Goal: Task Accomplishment & Management: Use online tool/utility

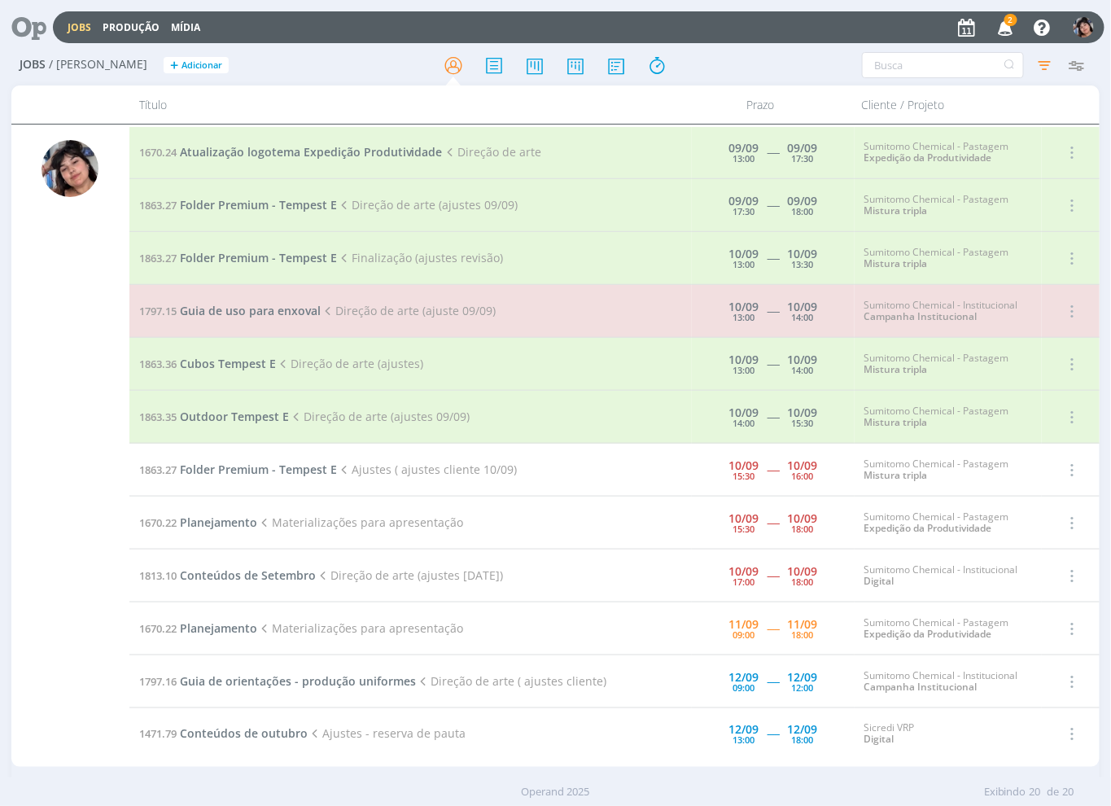
scroll to position [441, 0]
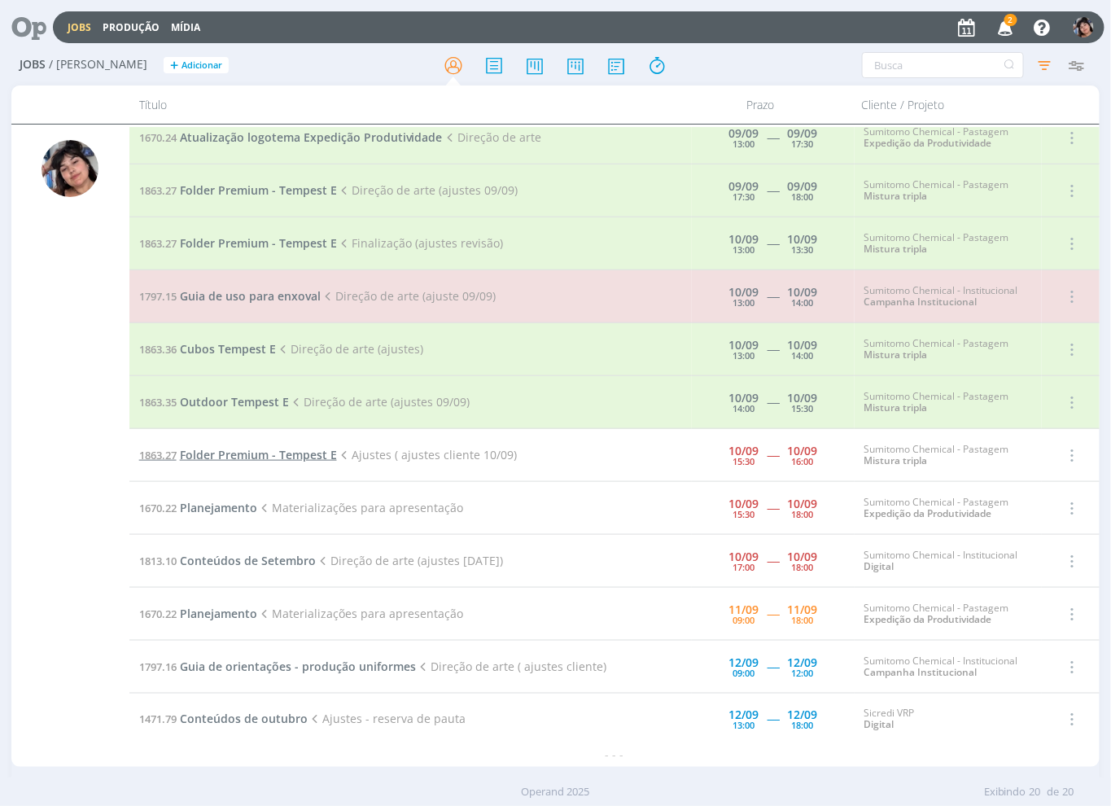
click at [278, 458] on span "Folder Premium - Tempest E" at bounding box center [258, 454] width 157 height 15
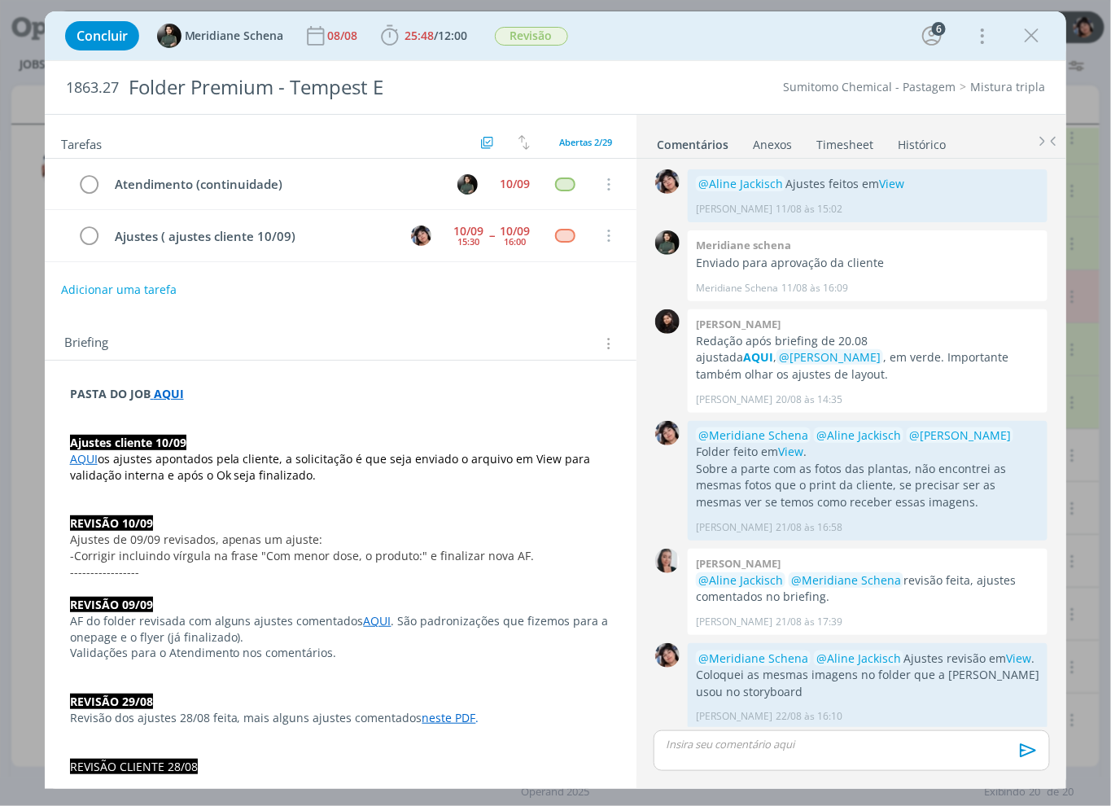
scroll to position [1499, 0]
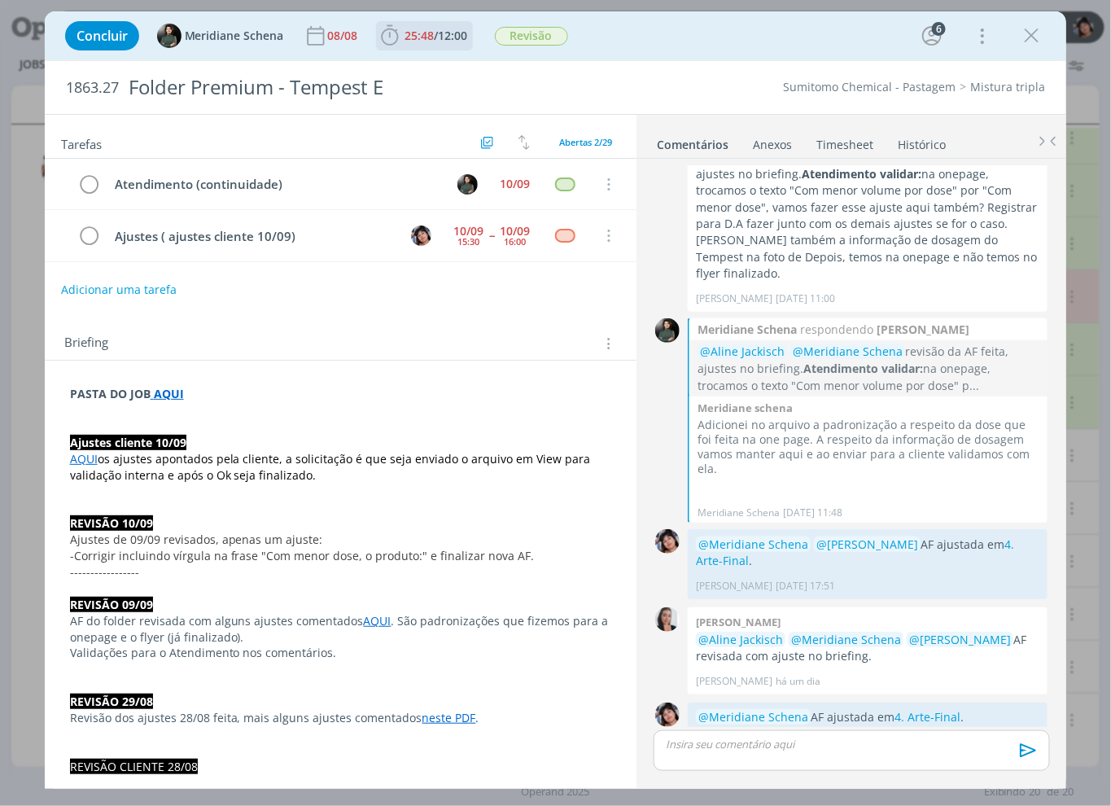
click at [446, 43] on span "25:48 / 12:00" at bounding box center [425, 36] width 94 height 24
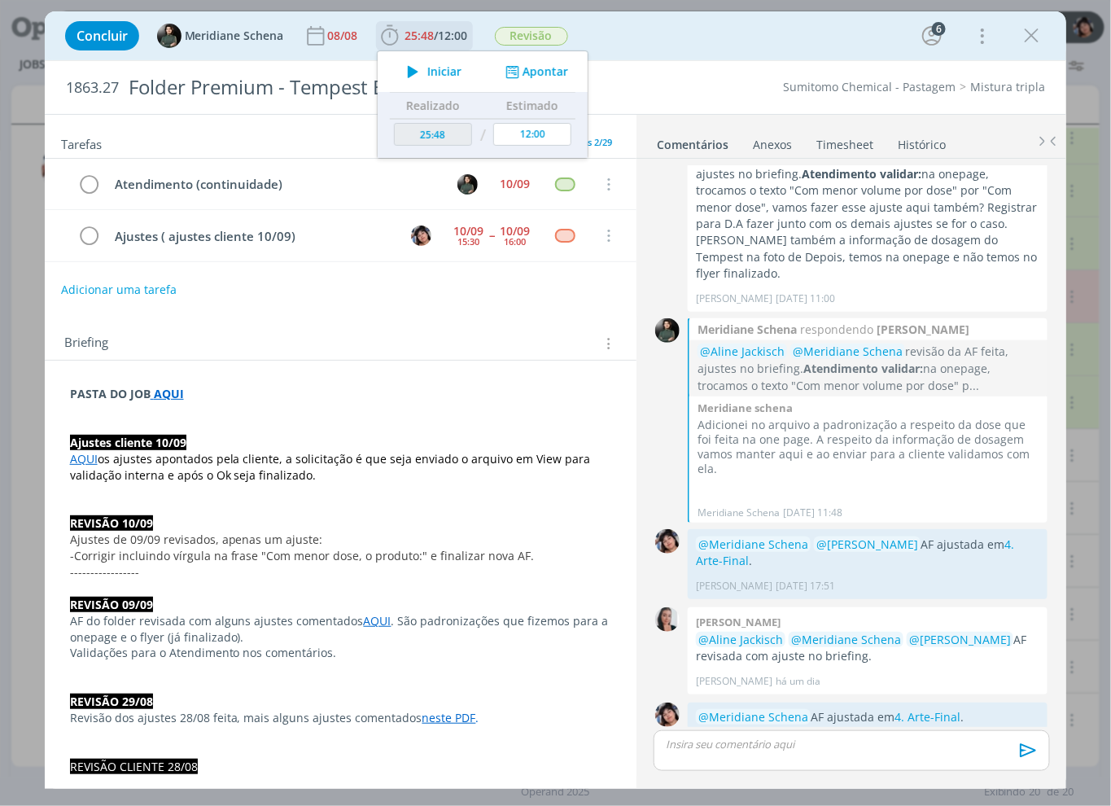
click at [418, 77] on icon "dialog" at bounding box center [413, 71] width 28 height 21
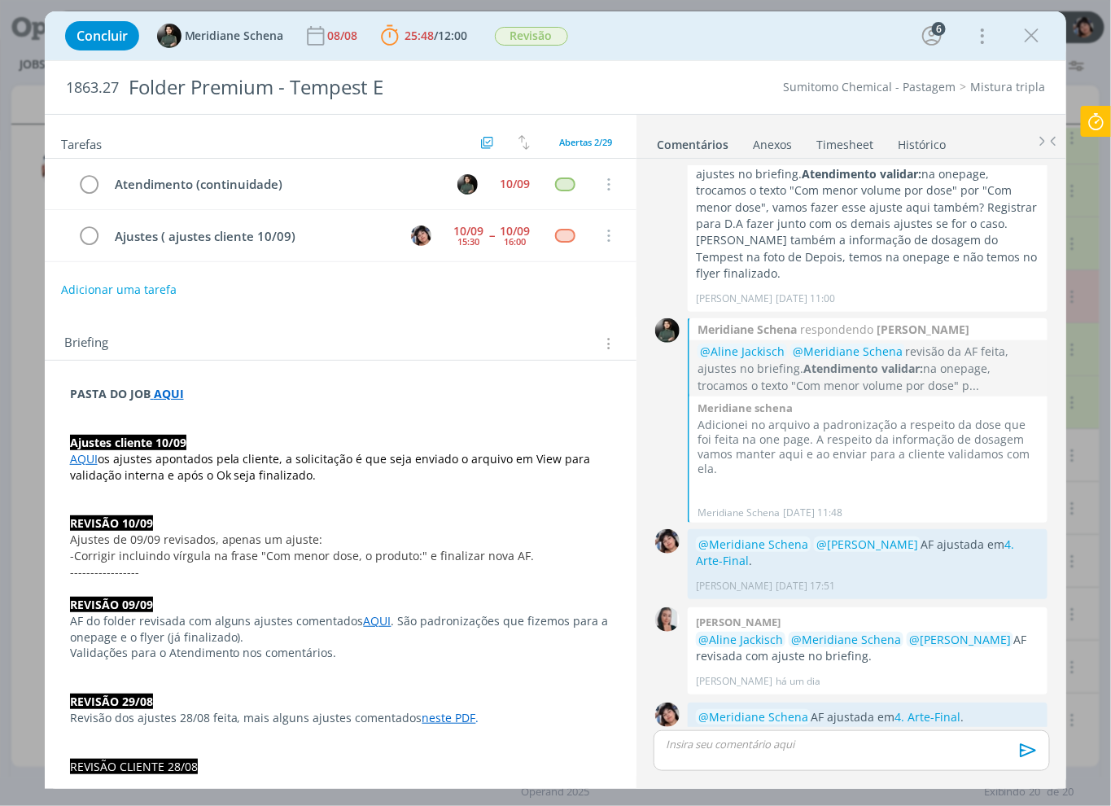
click at [843, 750] on p "dialog" at bounding box center [852, 744] width 370 height 15
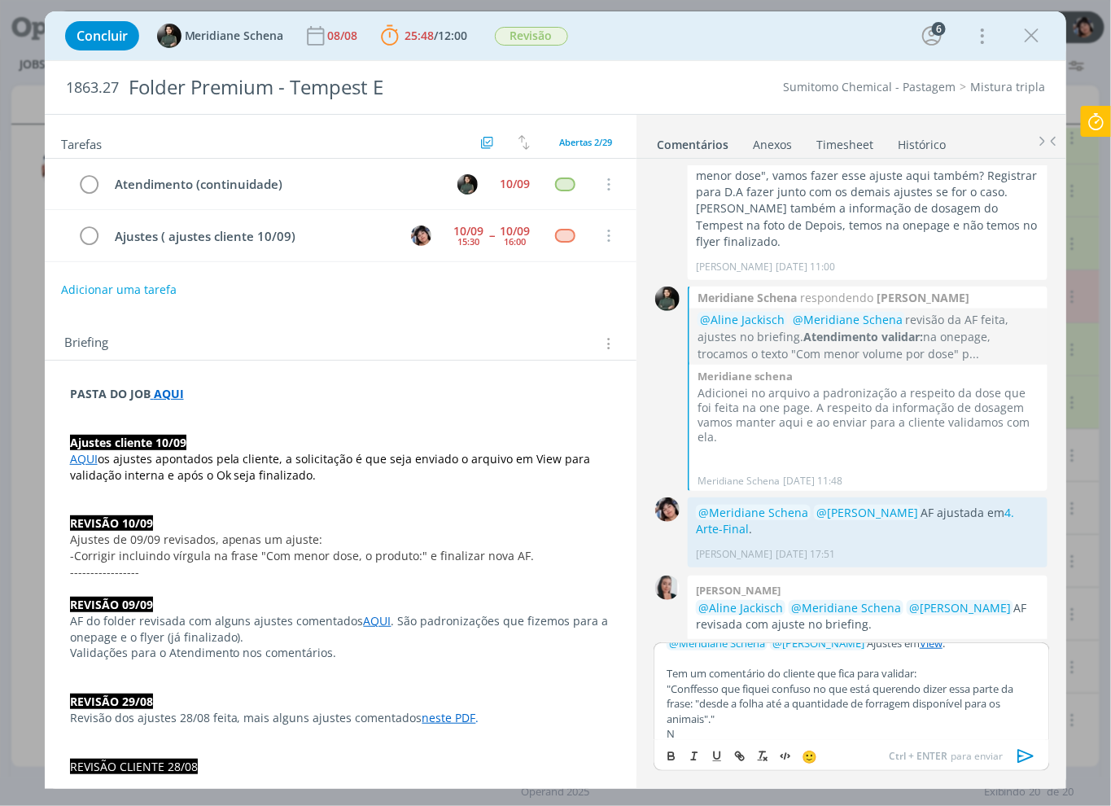
scroll to position [14, 0]
click at [1023, 762] on icon "dialog" at bounding box center [1026, 756] width 24 height 24
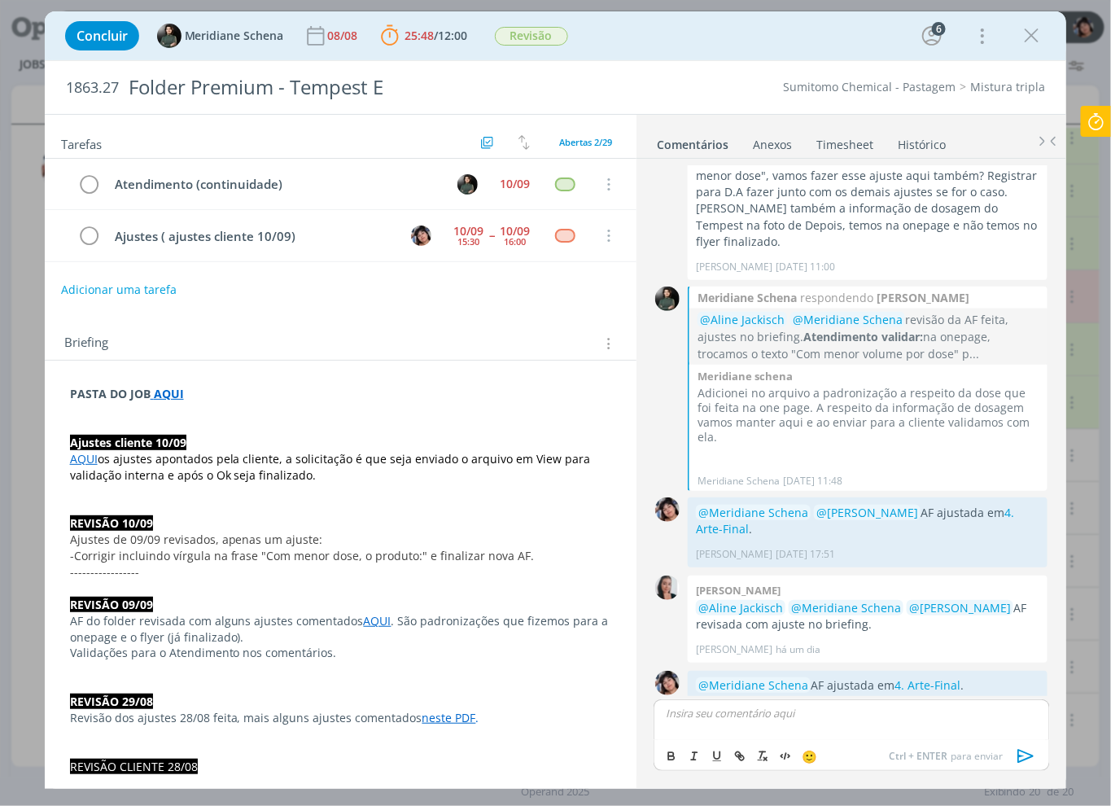
scroll to position [1690, 0]
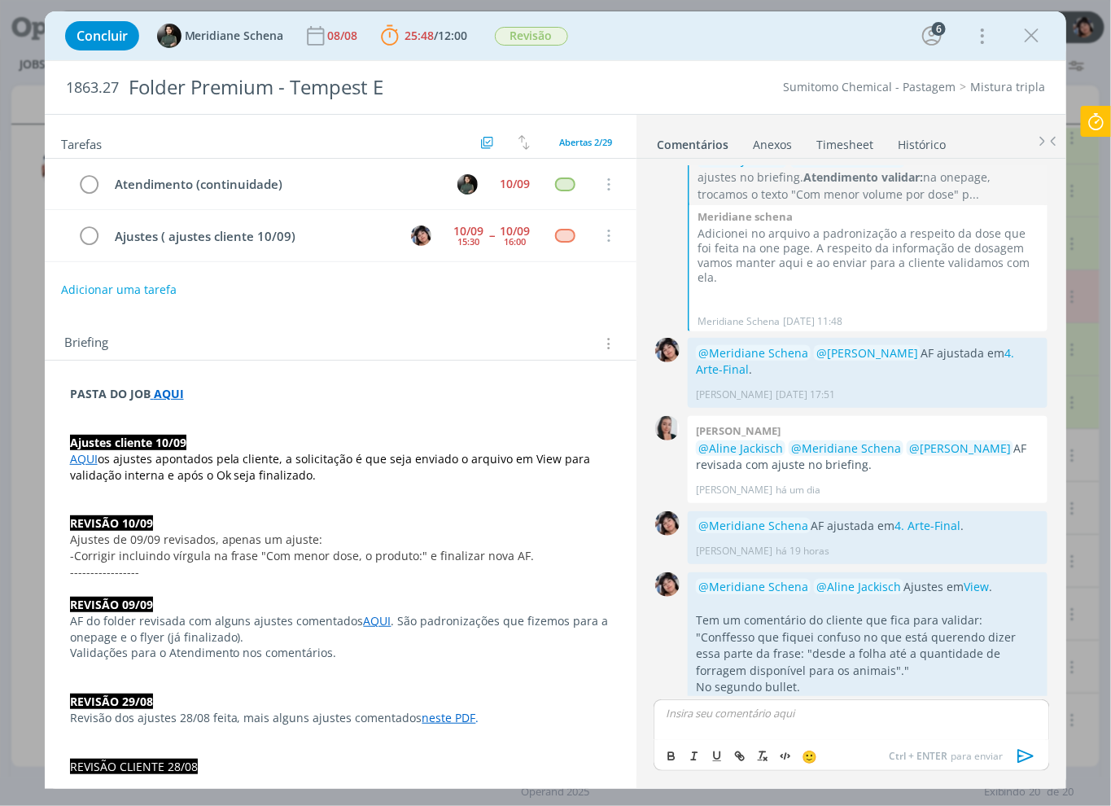
click at [1100, 126] on icon at bounding box center [1096, 122] width 29 height 32
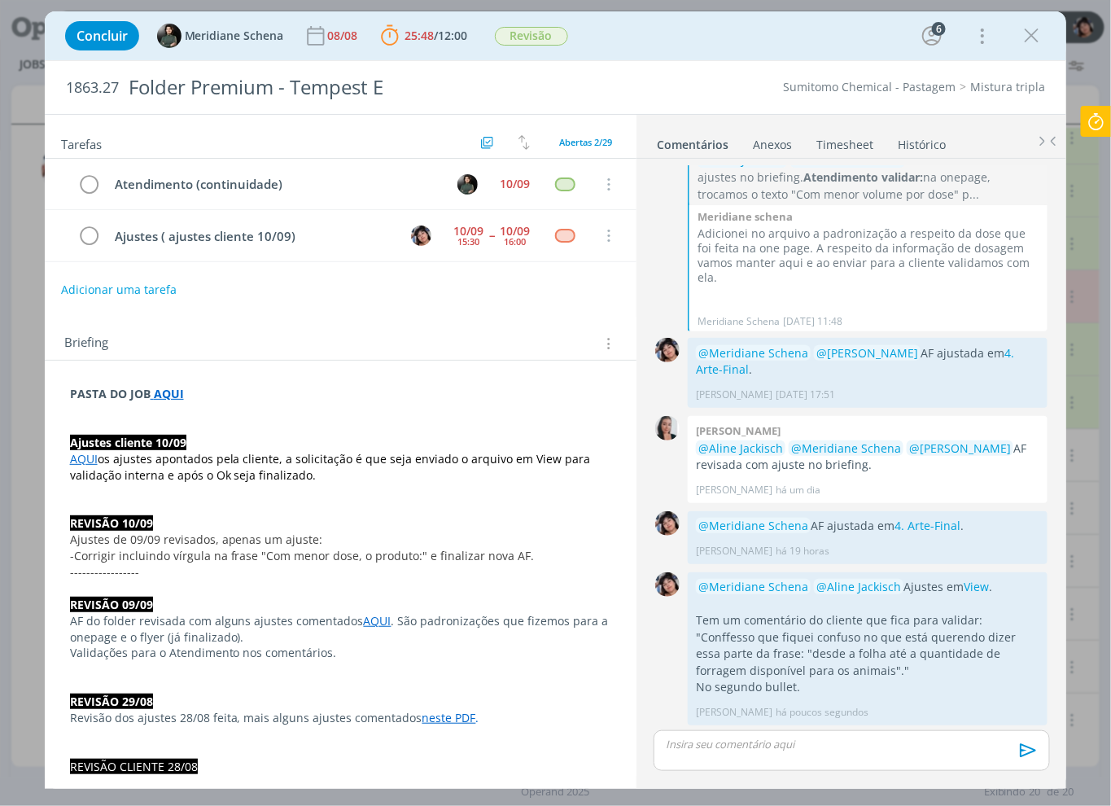
scroll to position [1659, 0]
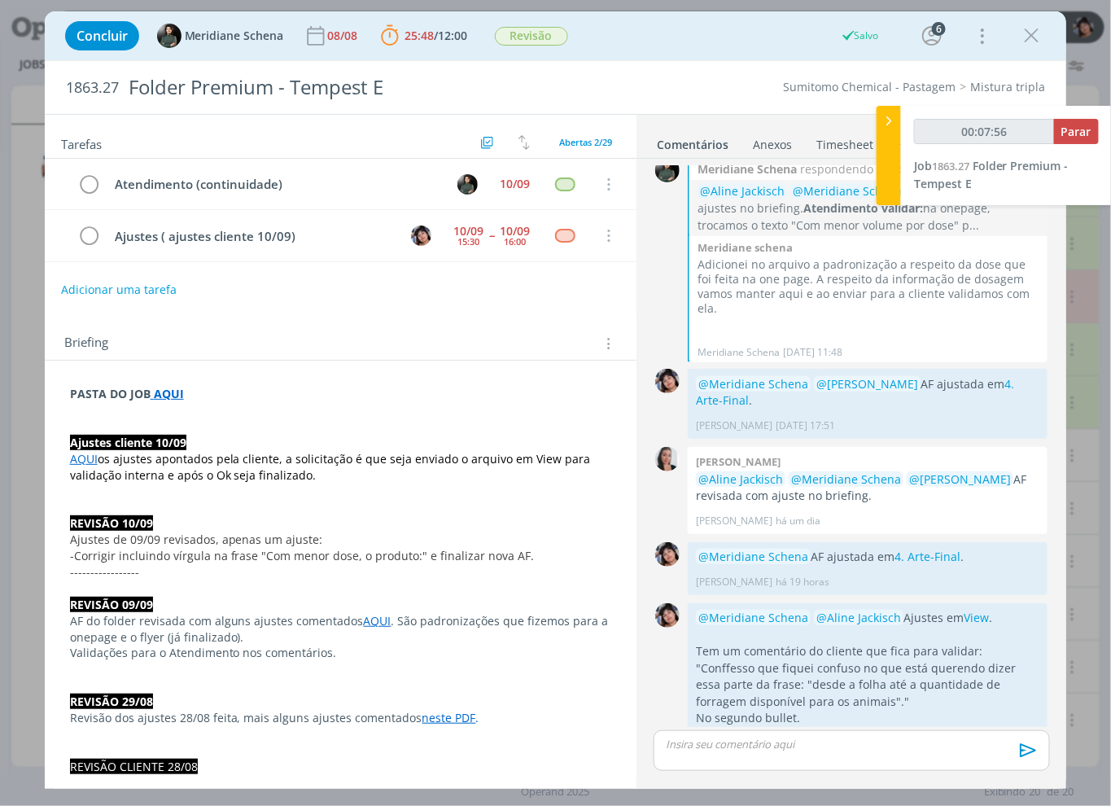
type input "00:07:57"
click at [1079, 120] on button "Parar" at bounding box center [1076, 131] width 45 height 25
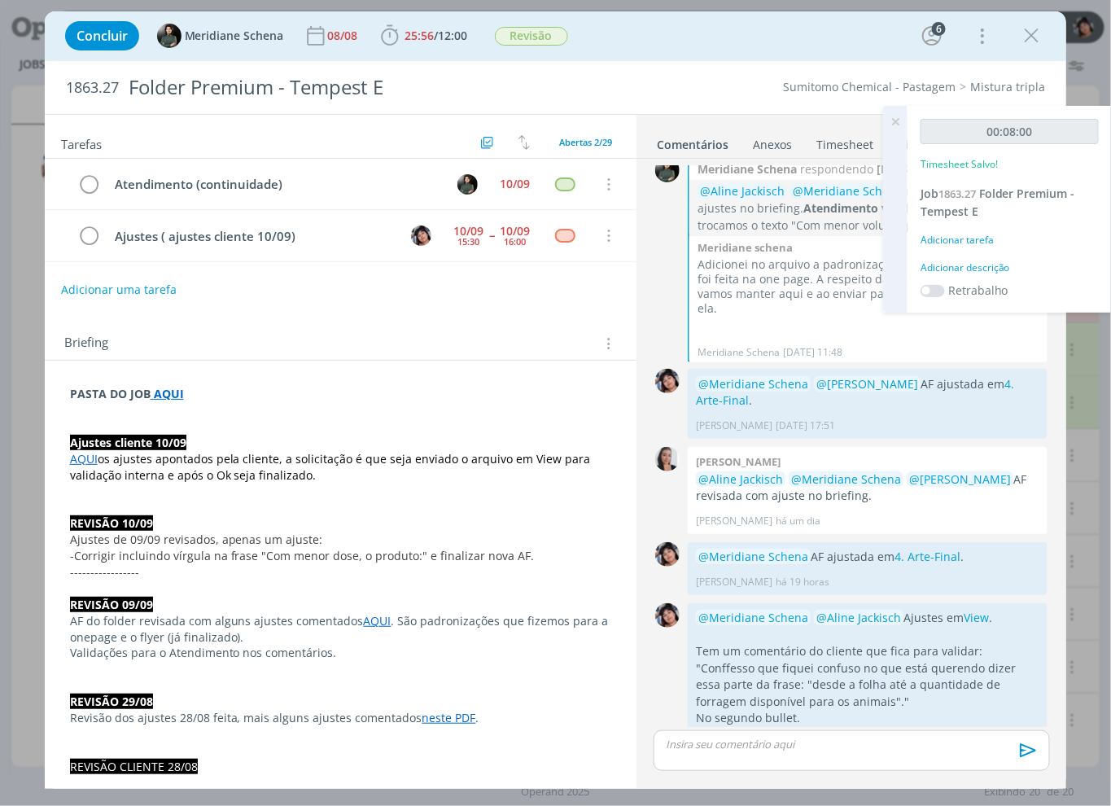
click at [978, 230] on div "00:08:00 Timesheet Salvo! Job 1863.27 Folder Premium - Tempest E Adicionar tare…" at bounding box center [1010, 209] width 204 height 207
click at [979, 241] on div "Adicionar tarefa" at bounding box center [1010, 240] width 178 height 15
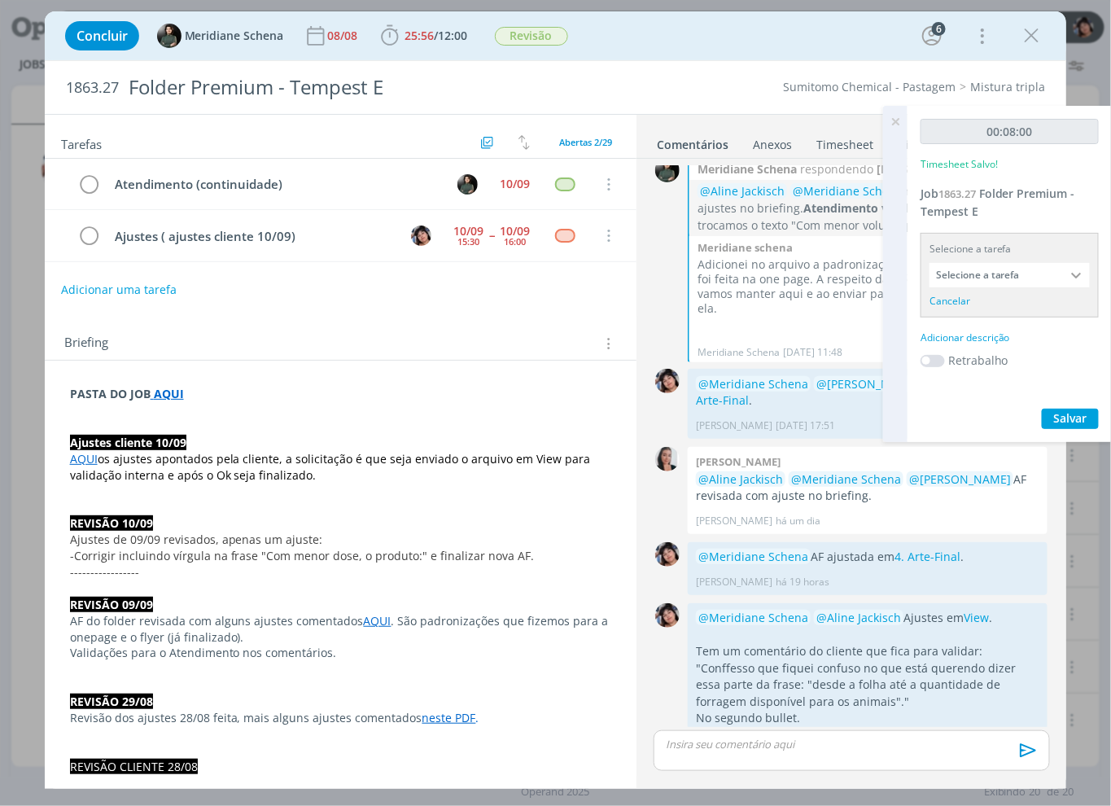
drag, startPoint x: 985, startPoint y: 271, endPoint x: 990, endPoint y: 286, distance: 15.4
click at [985, 272] on input "Selecione a tarefa" at bounding box center [1010, 275] width 160 height 24
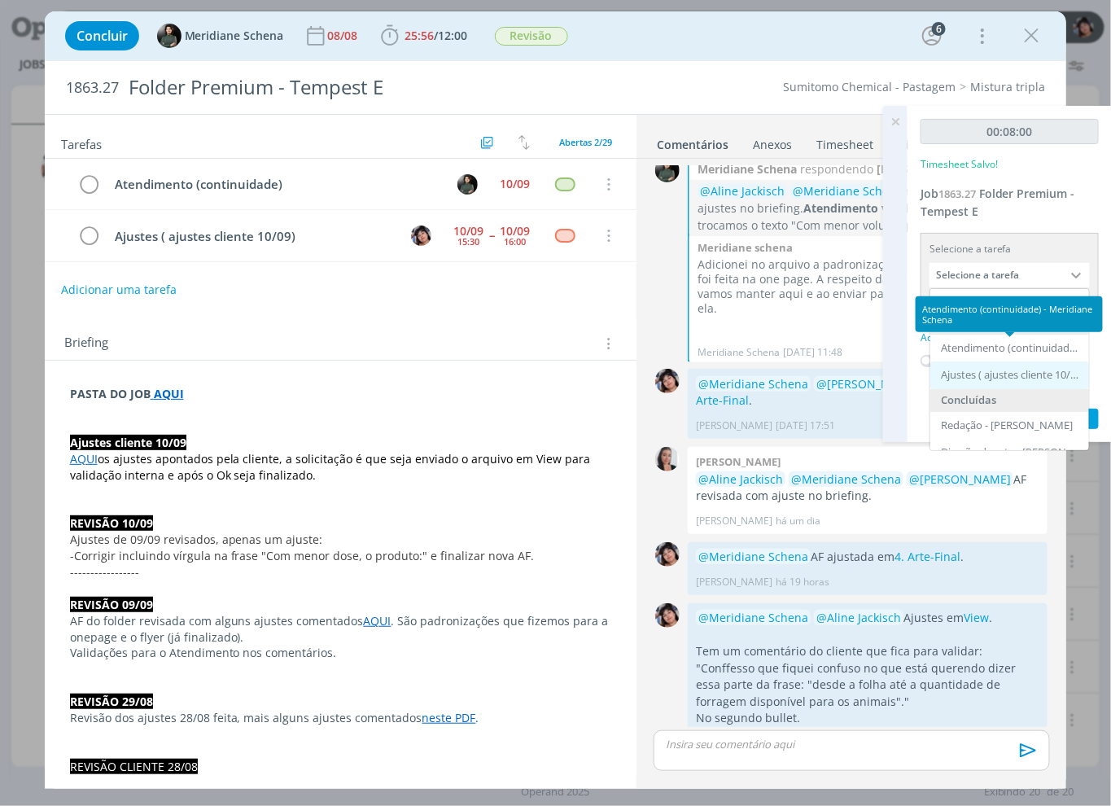
click at [989, 372] on div "Ajustes ( ajustes cliente 10/09) - [PERSON_NAME]" at bounding box center [1011, 375] width 141 height 13
type input "Ajustes ( ajustes cliente 10/09)"
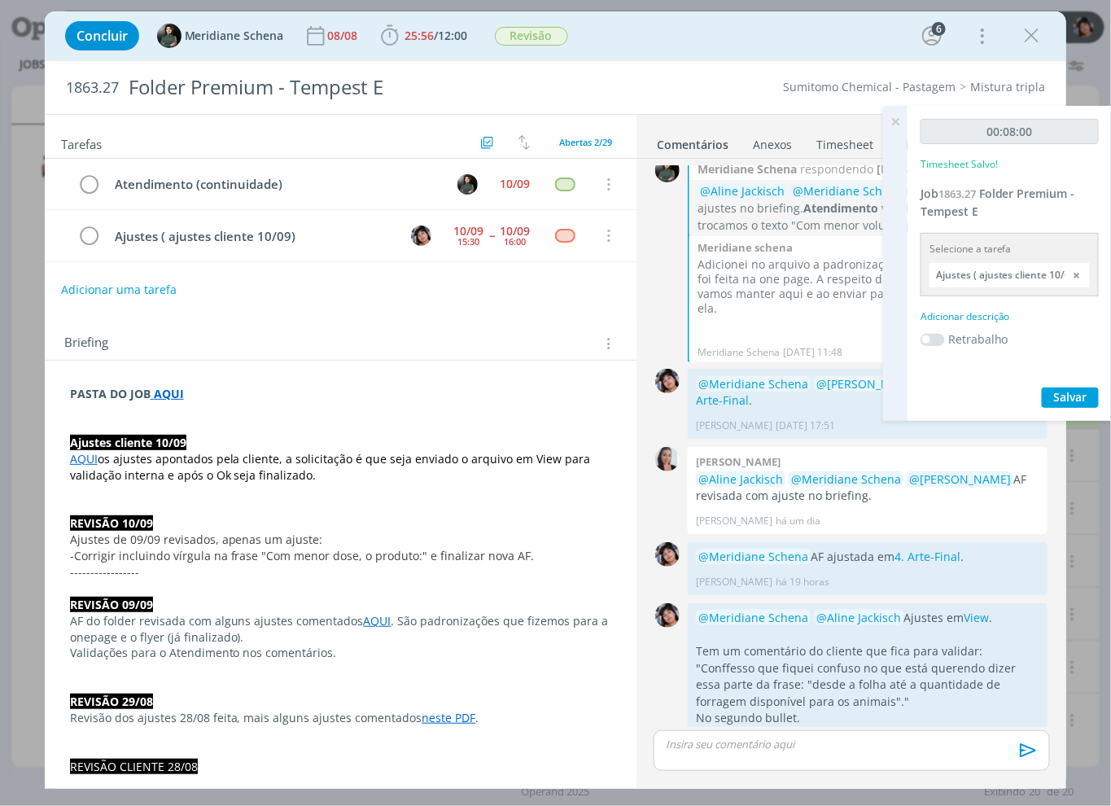
click at [971, 312] on div "Adicionar descrição" at bounding box center [1010, 316] width 178 height 15
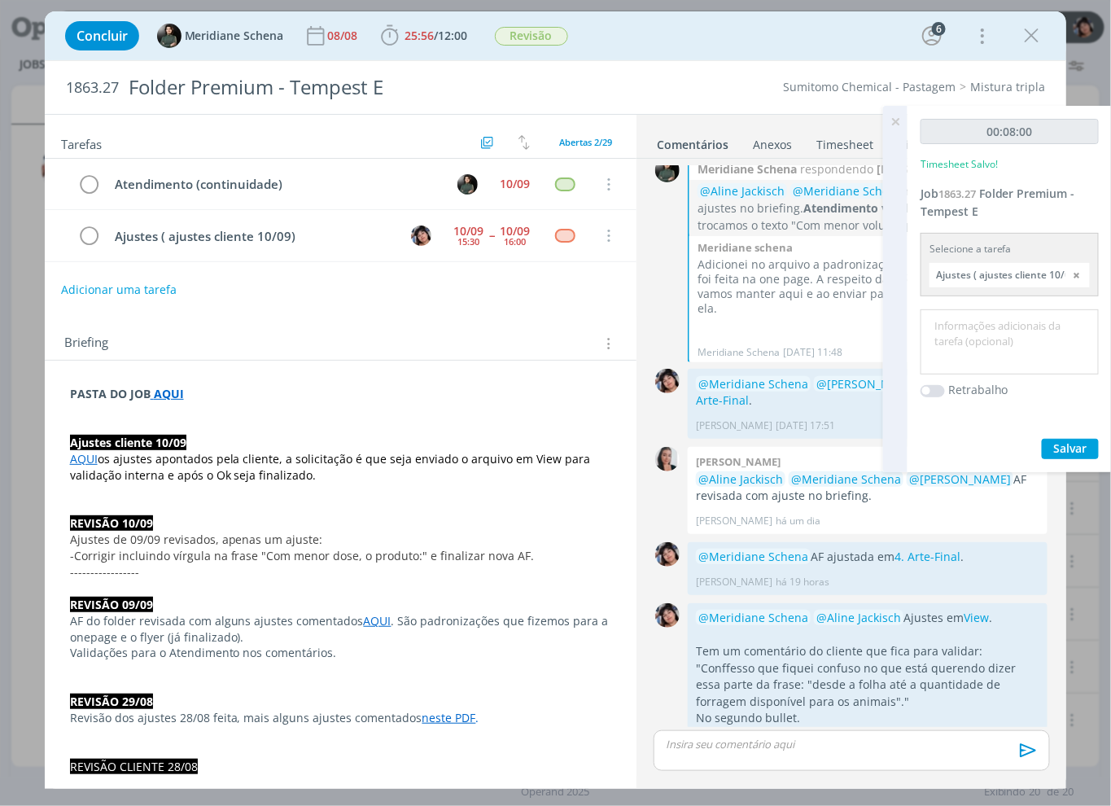
click at [980, 338] on textarea at bounding box center [1010, 342] width 170 height 58
type textarea "Ajuste atendimento"
click at [1078, 452] on span "Salvar" at bounding box center [1070, 447] width 33 height 15
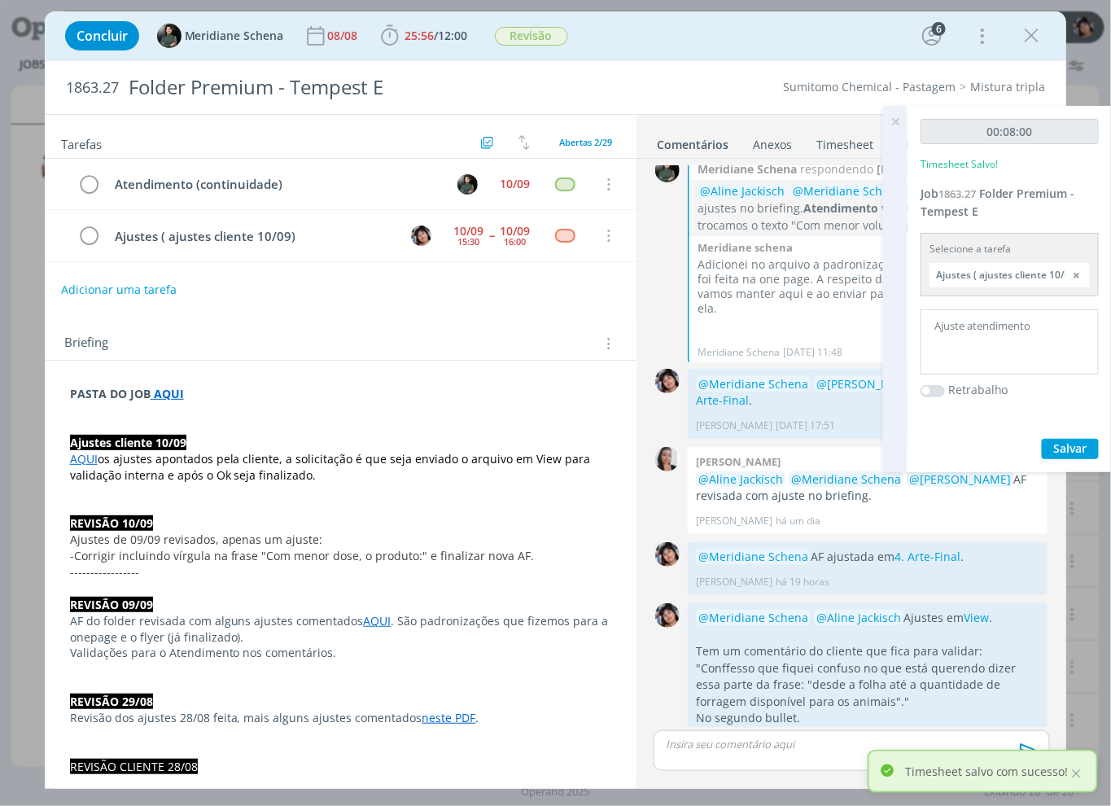
click at [902, 126] on icon at bounding box center [895, 122] width 29 height 32
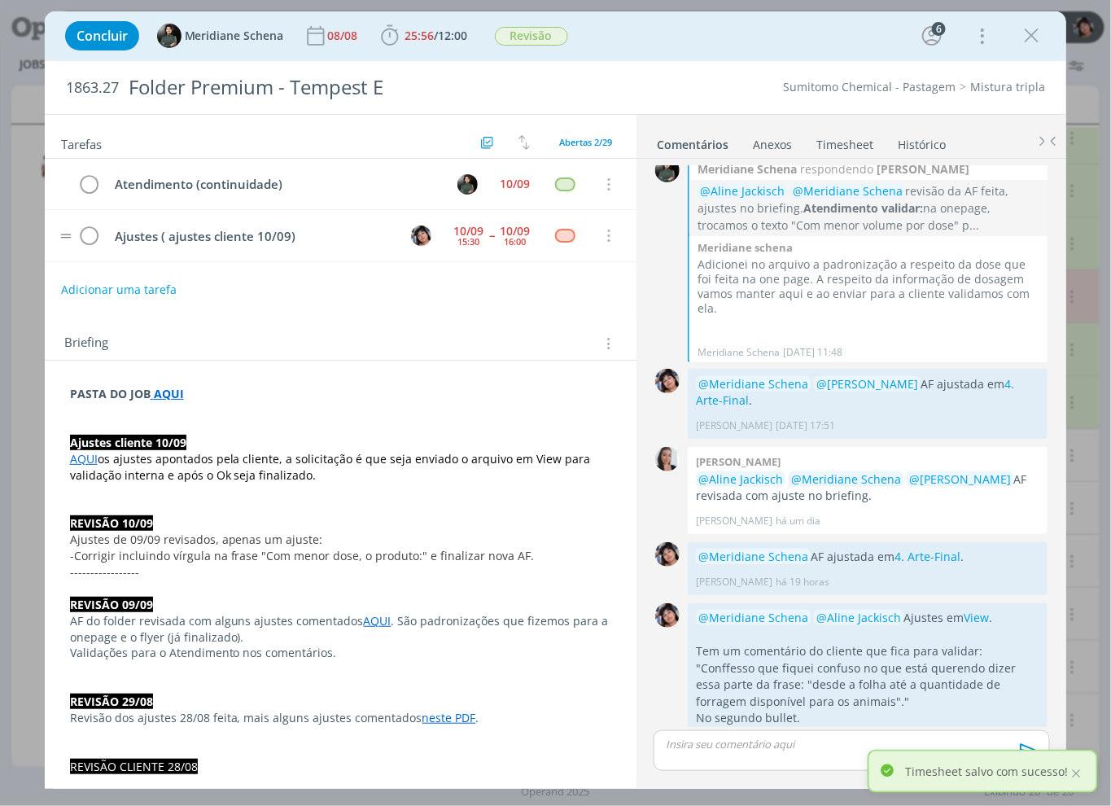
click at [105, 246] on td "Ajustes ( ajustes cliente 10/09)" at bounding box center [249, 235] width 288 height 28
click at [95, 240] on icon "dialog" at bounding box center [89, 236] width 23 height 24
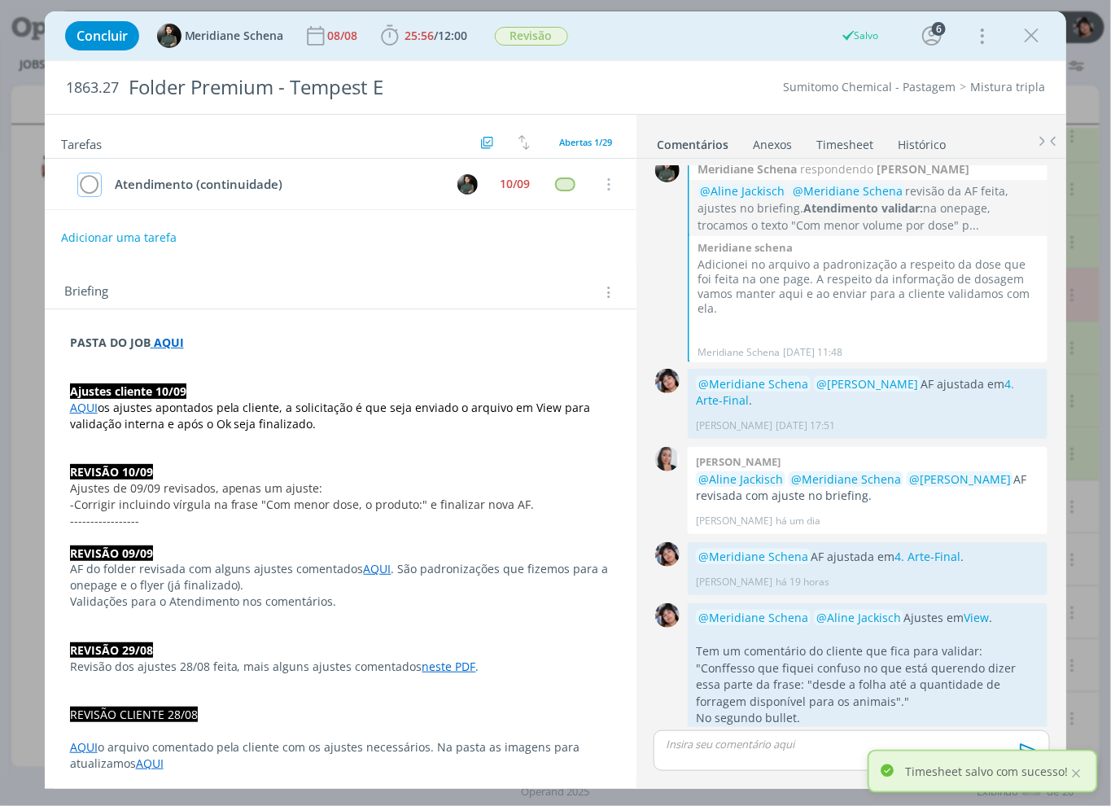
scroll to position [441, 0]
click at [1036, 43] on icon "dialog" at bounding box center [1031, 36] width 24 height 24
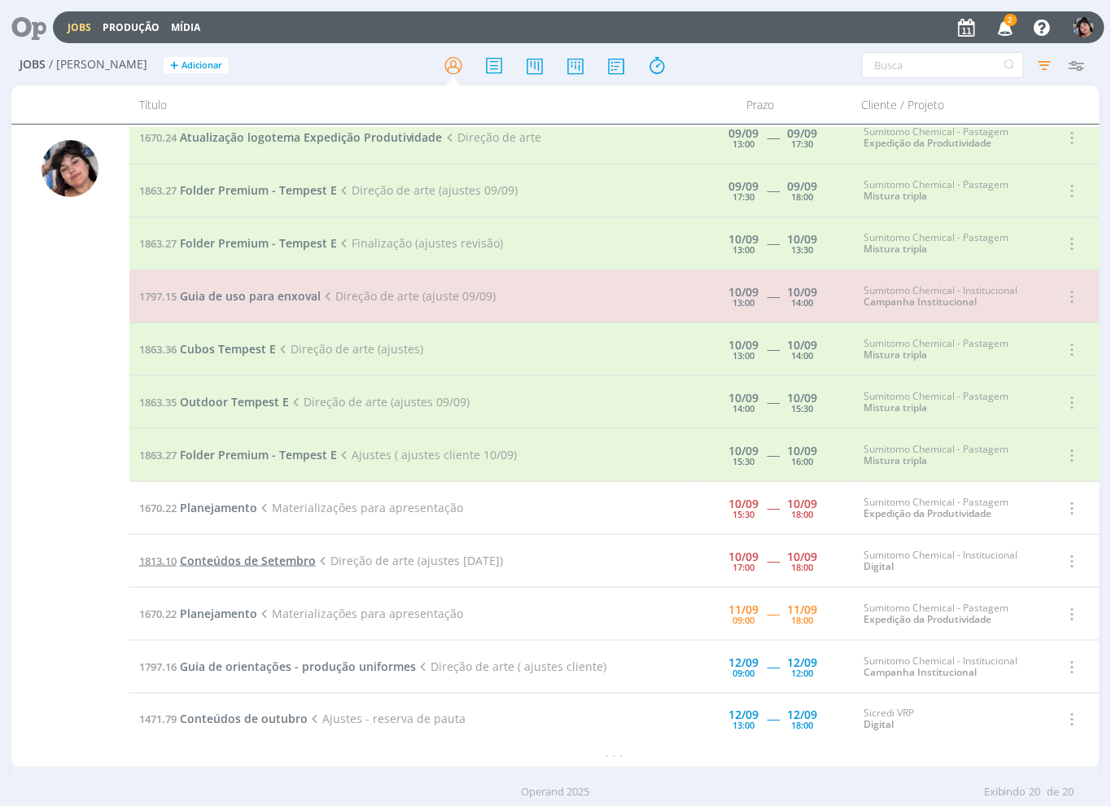
click at [241, 557] on span "Conteúdos de Setembro" at bounding box center [248, 560] width 136 height 15
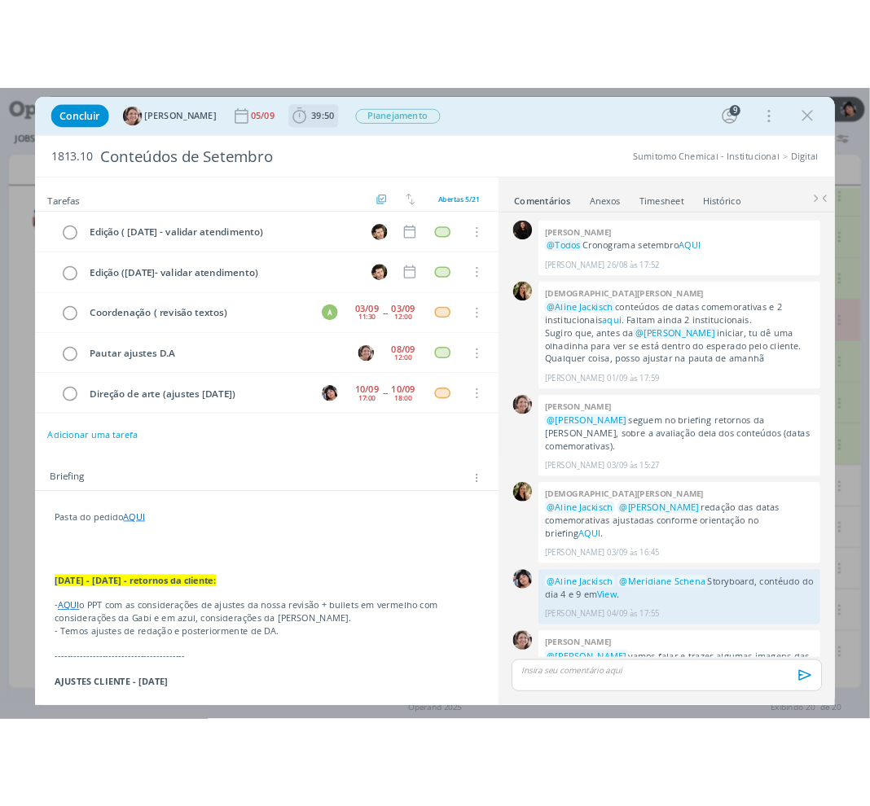
scroll to position [893, 0]
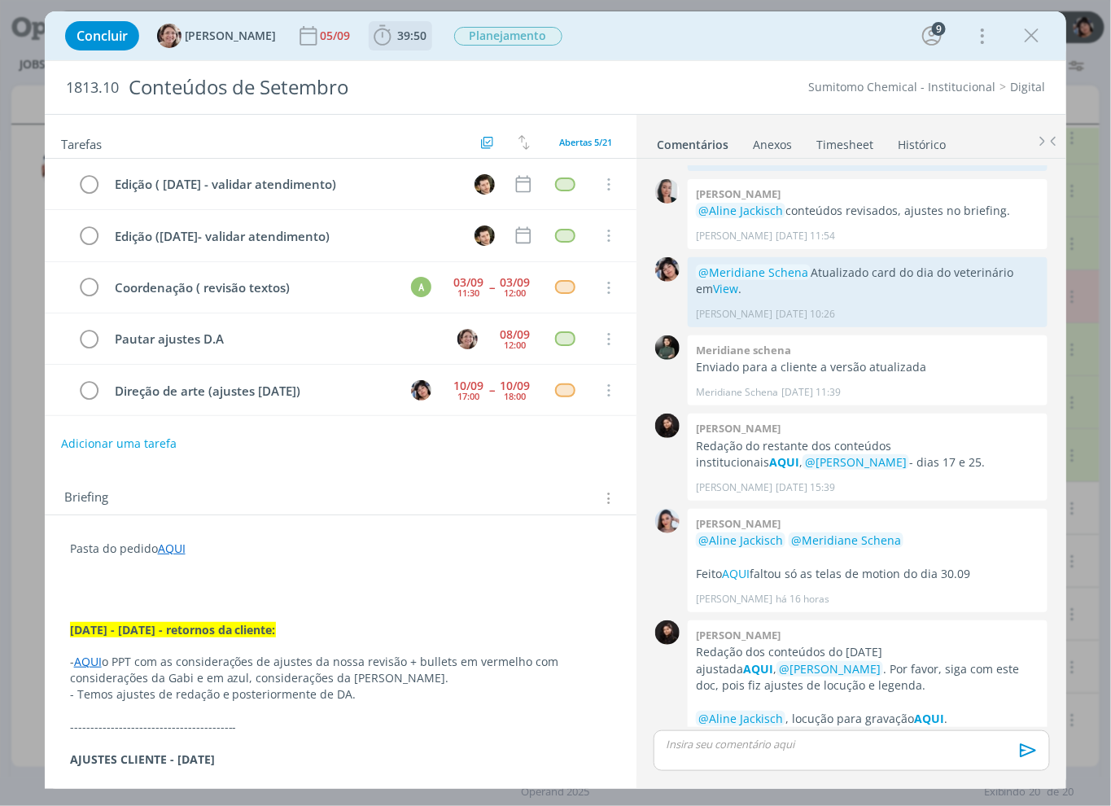
drag, startPoint x: 401, startPoint y: 287, endPoint x: 375, endPoint y: 37, distance: 252.1
click at [408, 241] on div "Edição ( [DATE] - validar atendimento) Cancelar Edição ([DATE]- validar atendim…" at bounding box center [341, 287] width 593 height 257
click at [372, 28] on icon "dialog" at bounding box center [382, 36] width 24 height 24
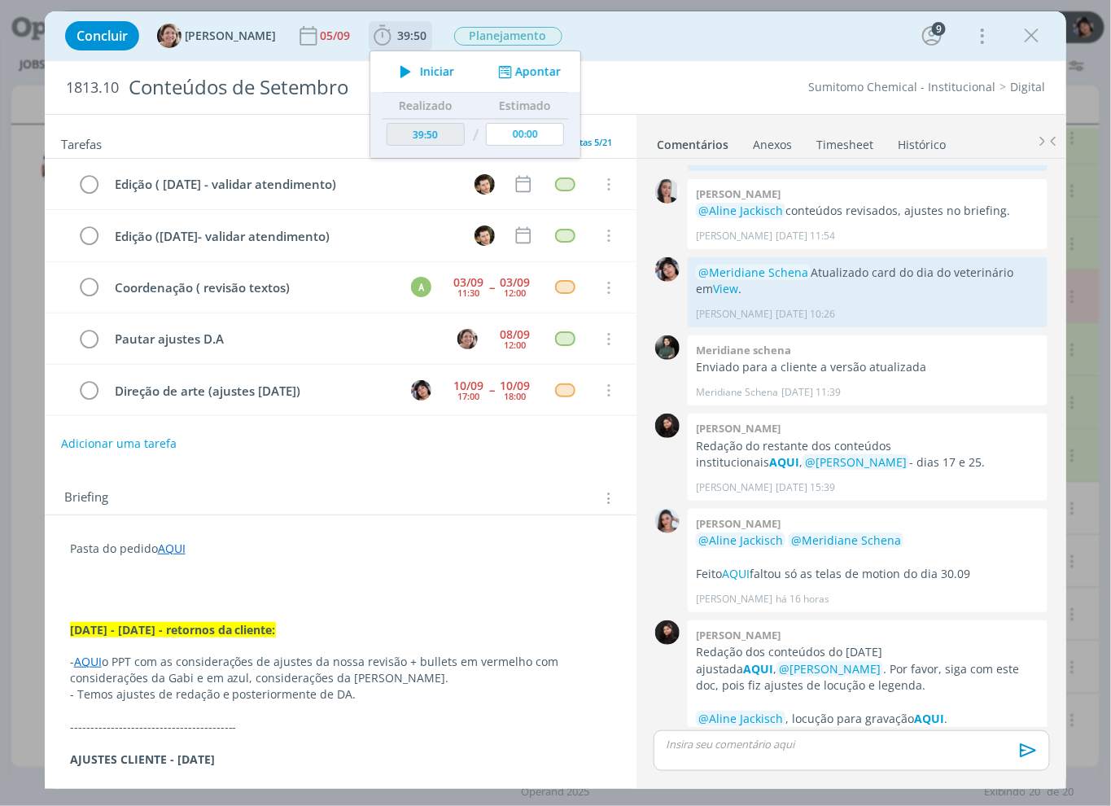
click at [392, 77] on icon "dialog" at bounding box center [406, 71] width 28 height 21
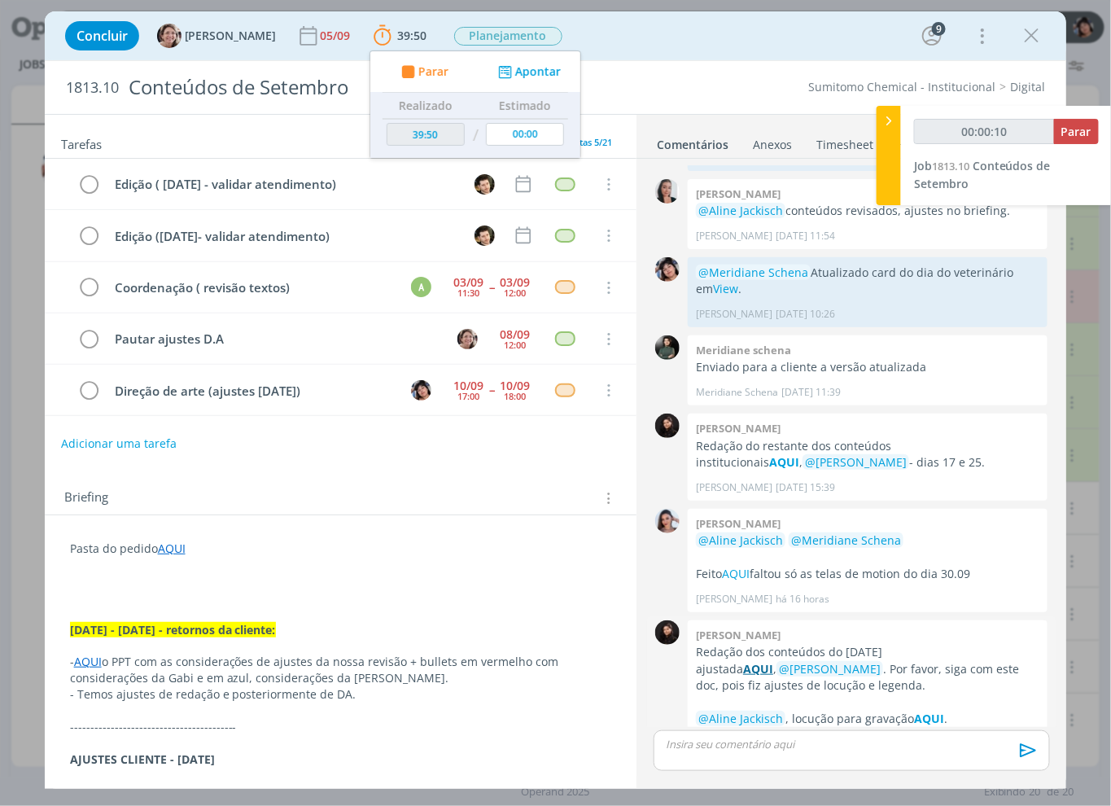
click at [773, 661] on strong "AQUI" at bounding box center [758, 668] width 30 height 15
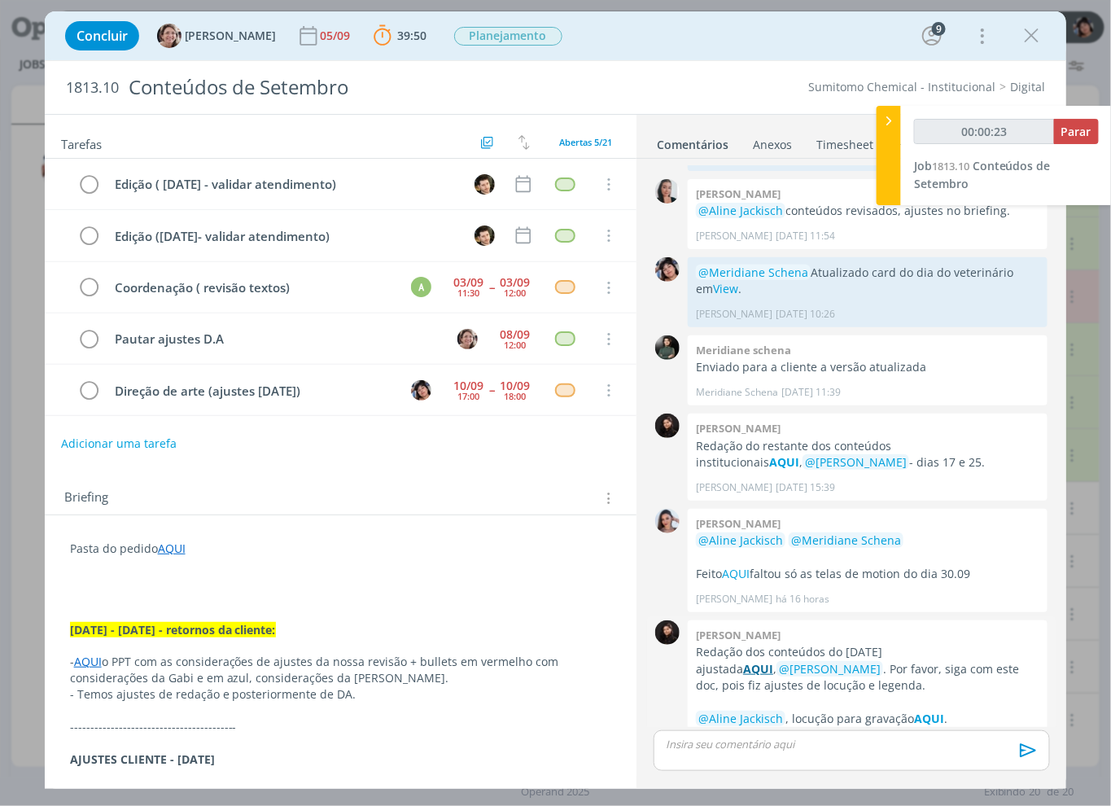
click at [773, 661] on strong "AQUI" at bounding box center [758, 668] width 30 height 15
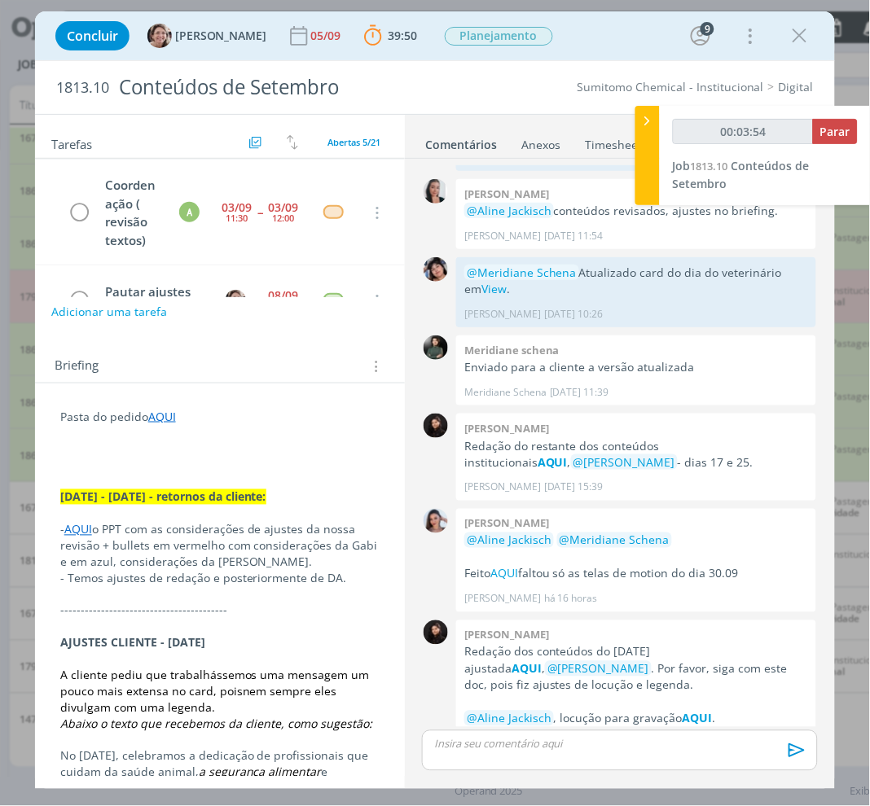
scroll to position [177, 0]
click at [90, 523] on link "AQUI" at bounding box center [78, 528] width 28 height 15
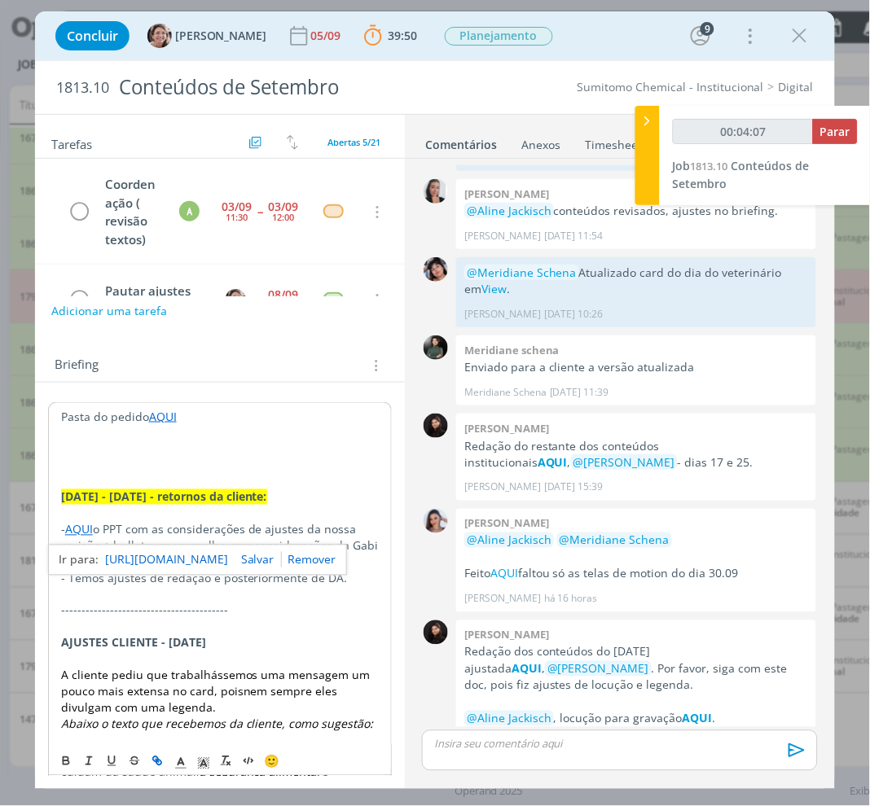
click at [141, 552] on link "[URL][DOMAIN_NAME]" at bounding box center [166, 560] width 123 height 21
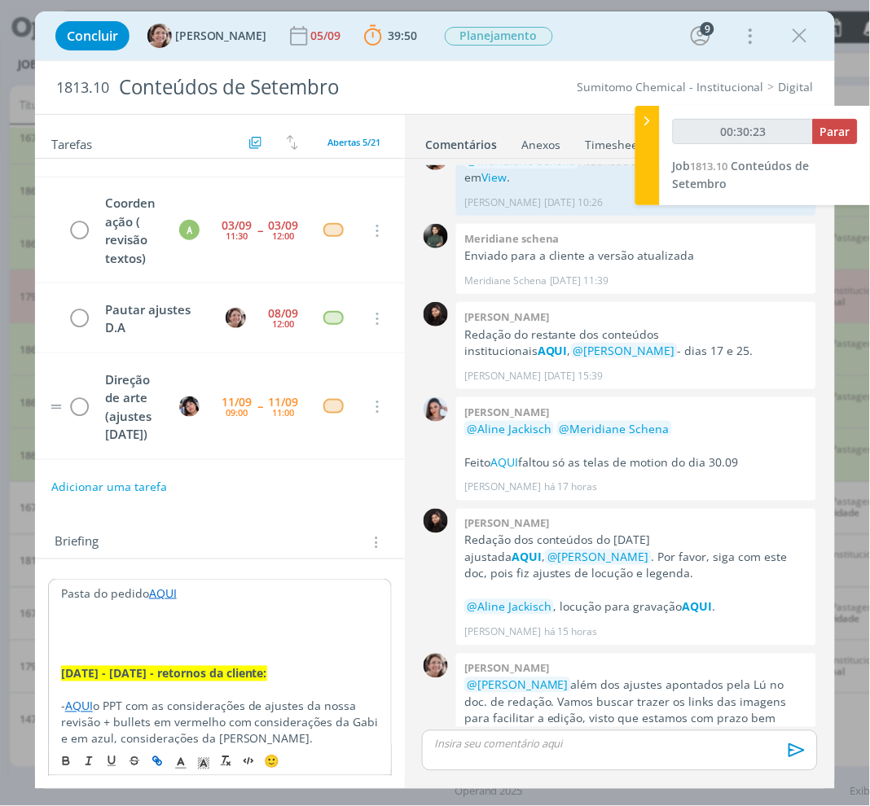
scroll to position [233, 0]
click at [790, 30] on icon "dialog" at bounding box center [799, 36] width 24 height 24
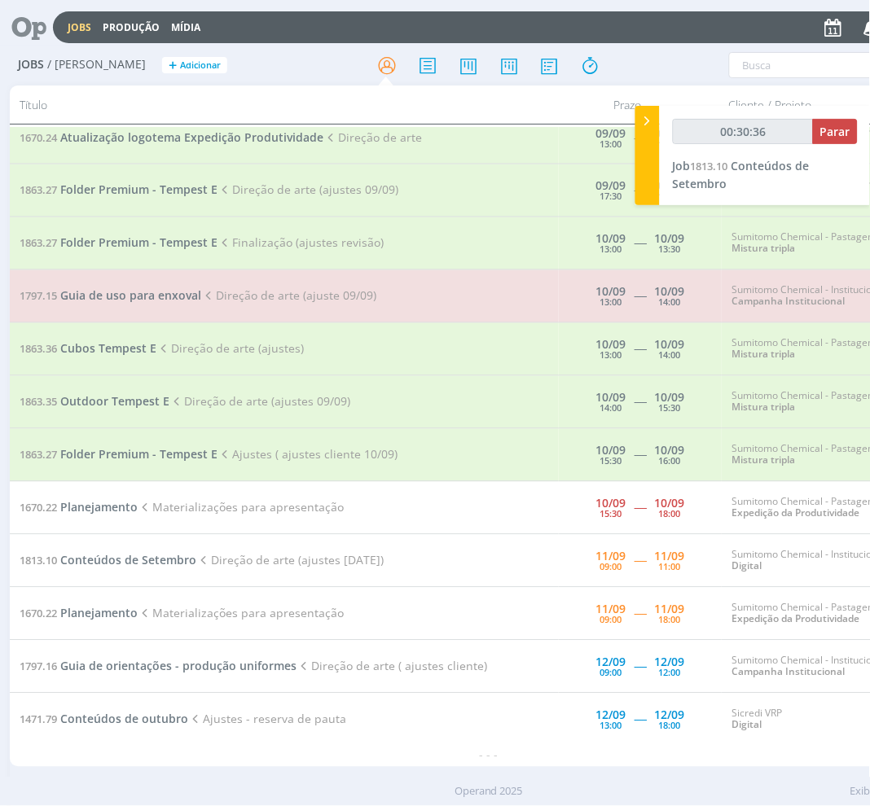
scroll to position [441, 0]
click at [141, 553] on span "Conteúdos de Setembro" at bounding box center [128, 560] width 136 height 15
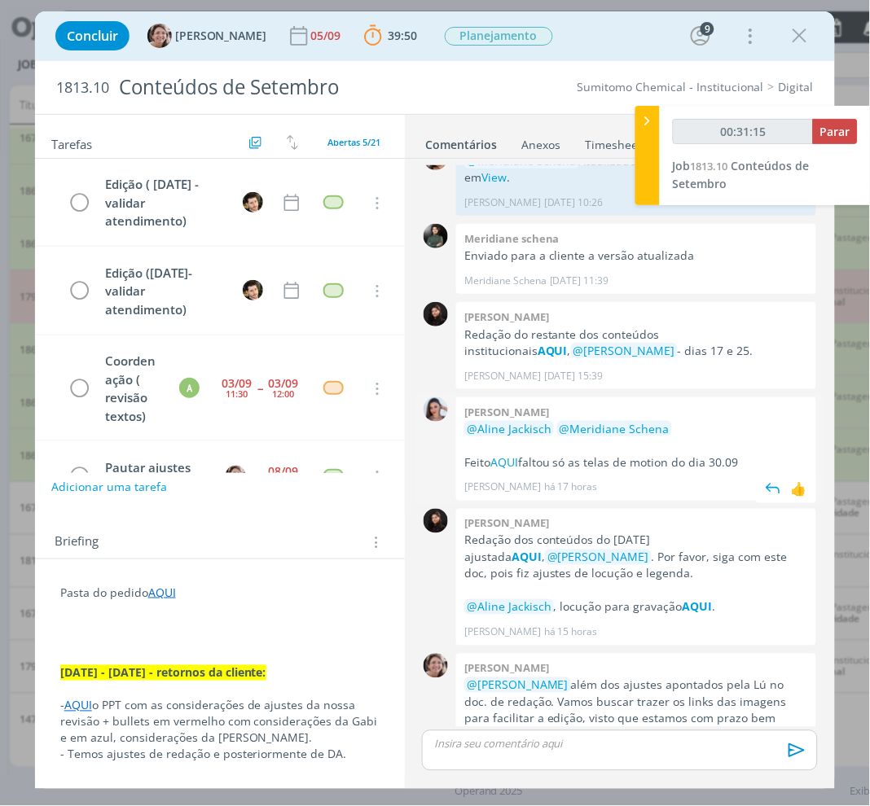
scroll to position [209, 0]
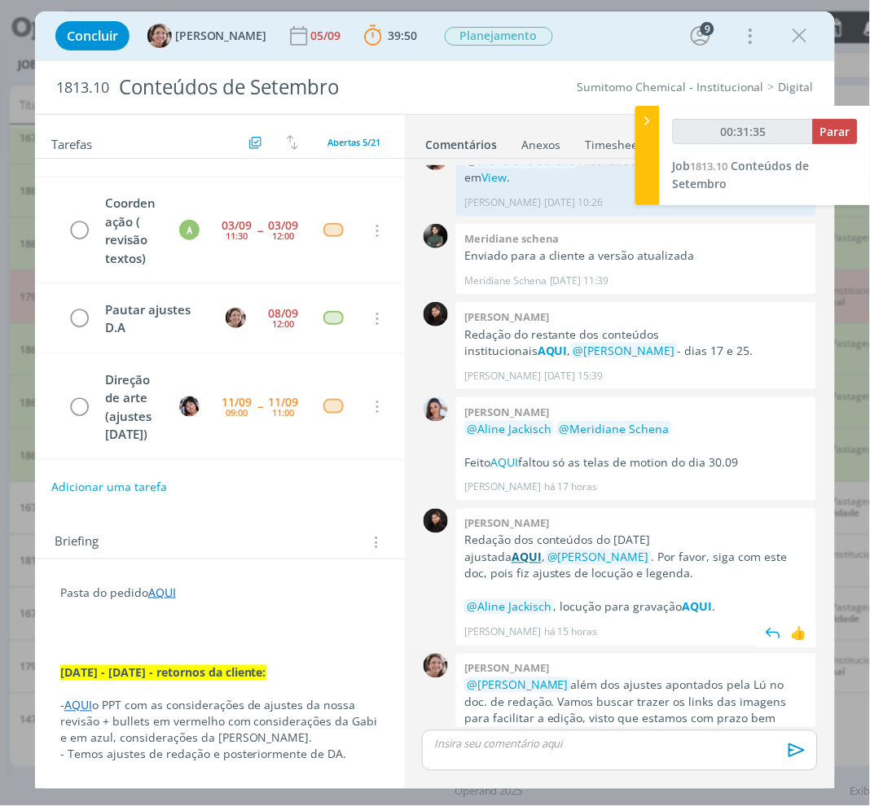
click at [541, 550] on strong "AQUI" at bounding box center [526, 557] width 30 height 15
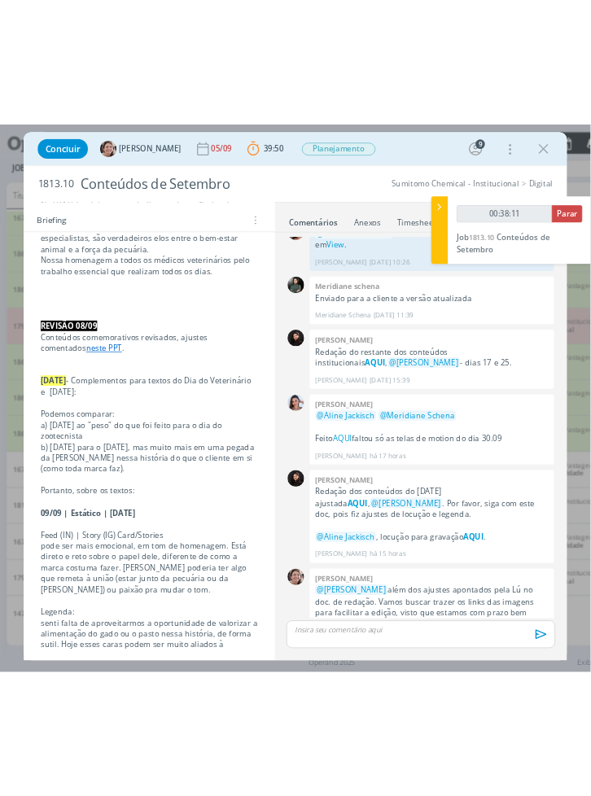
scroll to position [0, 0]
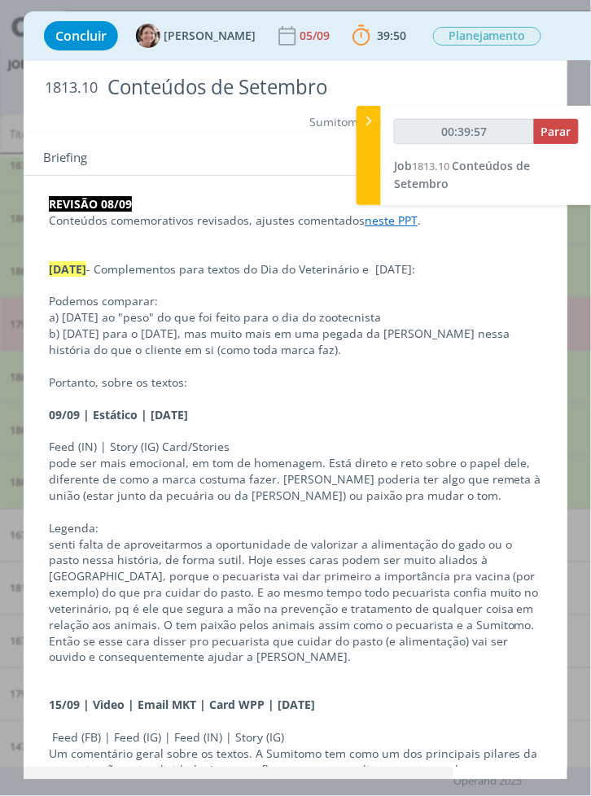
click at [84, 498] on p "pode ser mais emocional, em tom de homenagem. Está direto e reto sobre o papel …" at bounding box center [295, 479] width 493 height 49
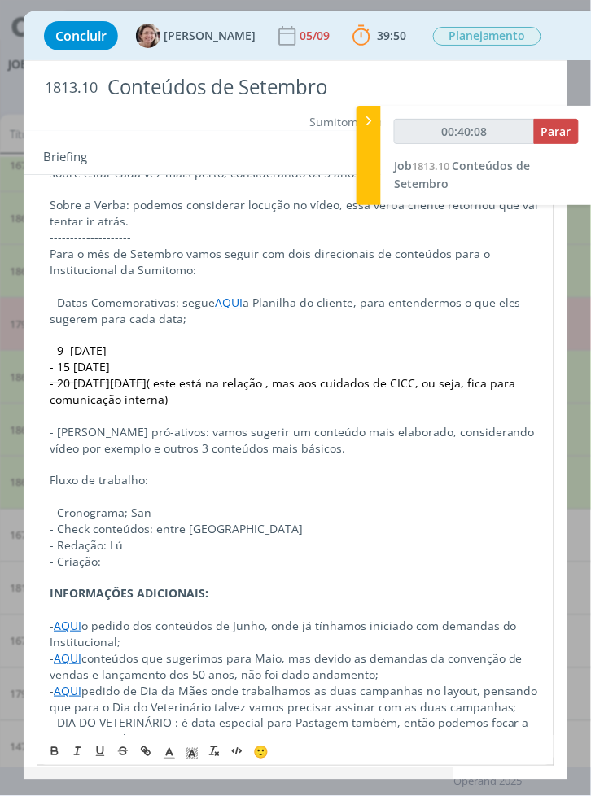
scroll to position [2497, 0]
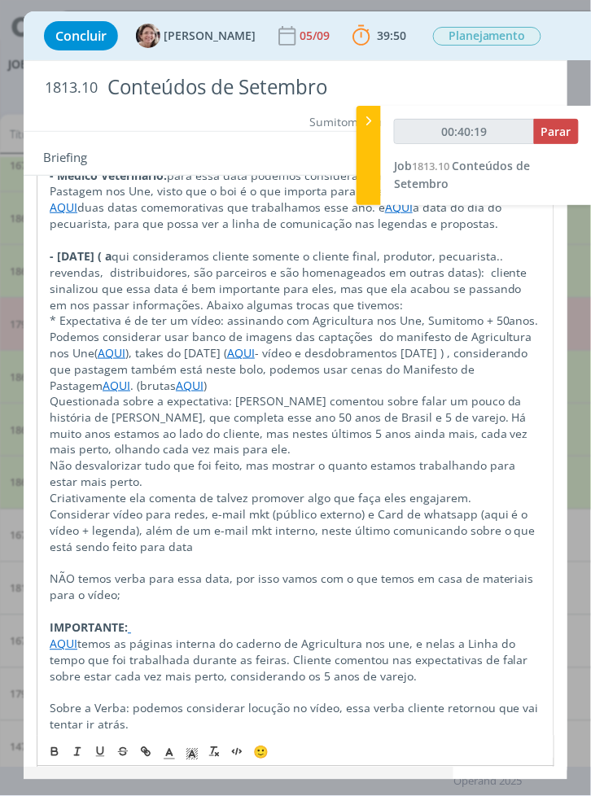
drag, startPoint x: 99, startPoint y: 375, endPoint x: 51, endPoint y: 388, distance: 49.8
click at [51, 388] on p "* Expectativa é de ter um vídeo: assinando com Agricultura nos Une, Sumitomo + …" at bounding box center [296, 353] width 492 height 81
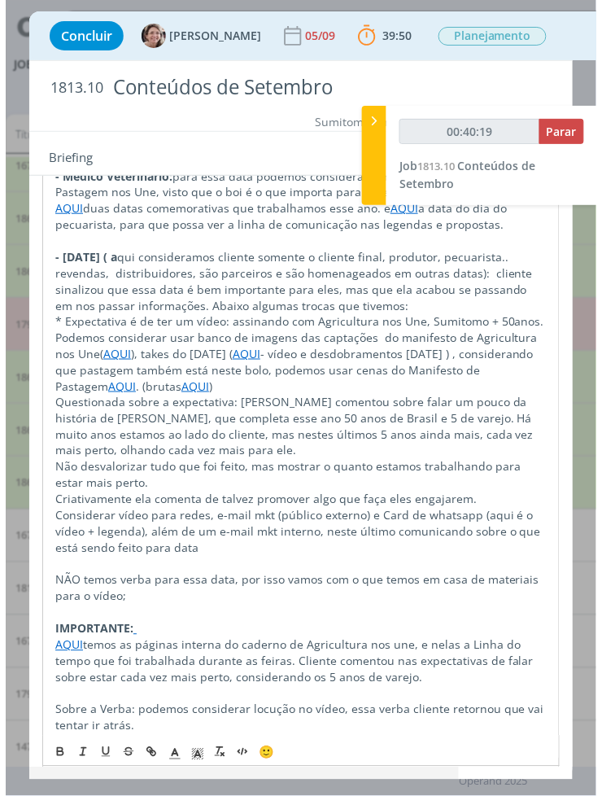
scroll to position [1959, 0]
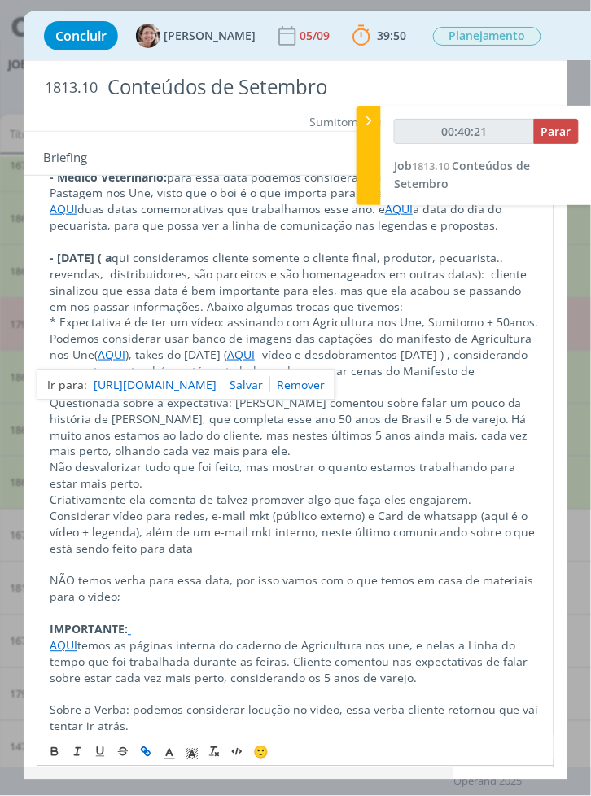
drag, startPoint x: 109, startPoint y: 377, endPoint x: 58, endPoint y: 442, distance: 82.9
click at [58, 442] on p "Questionada sobre a expectativa: [PERSON_NAME] comentou sobre falar um pouco da…" at bounding box center [296, 428] width 492 height 65
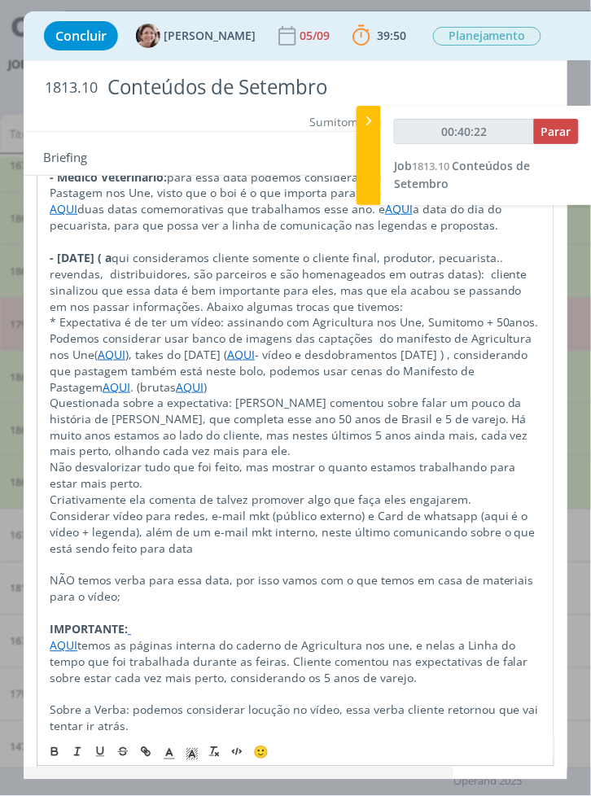
click at [111, 362] on link "AQUI" at bounding box center [112, 354] width 28 height 15
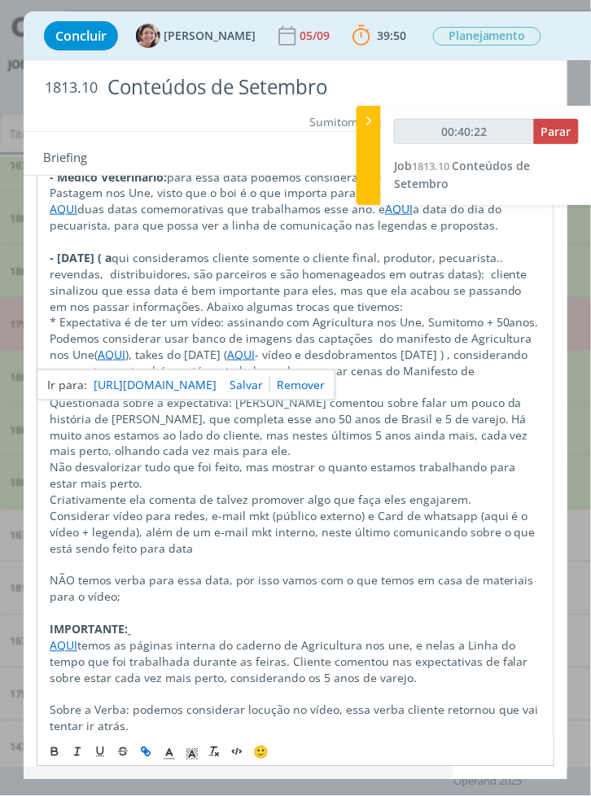
click at [134, 396] on link "[URL][DOMAIN_NAME]" at bounding box center [155, 385] width 123 height 21
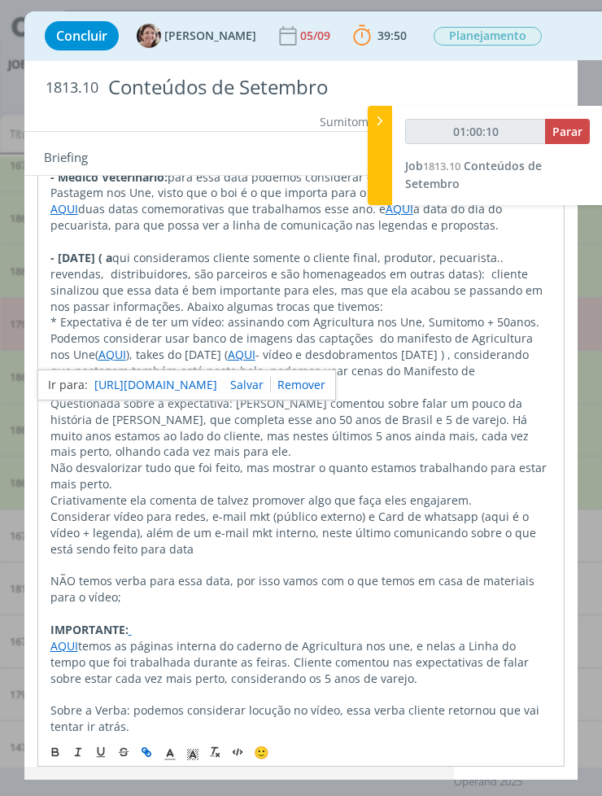
scroll to position [1022, 0]
click at [210, 622] on p "IMPORTANTE:" at bounding box center [301, 630] width 502 height 16
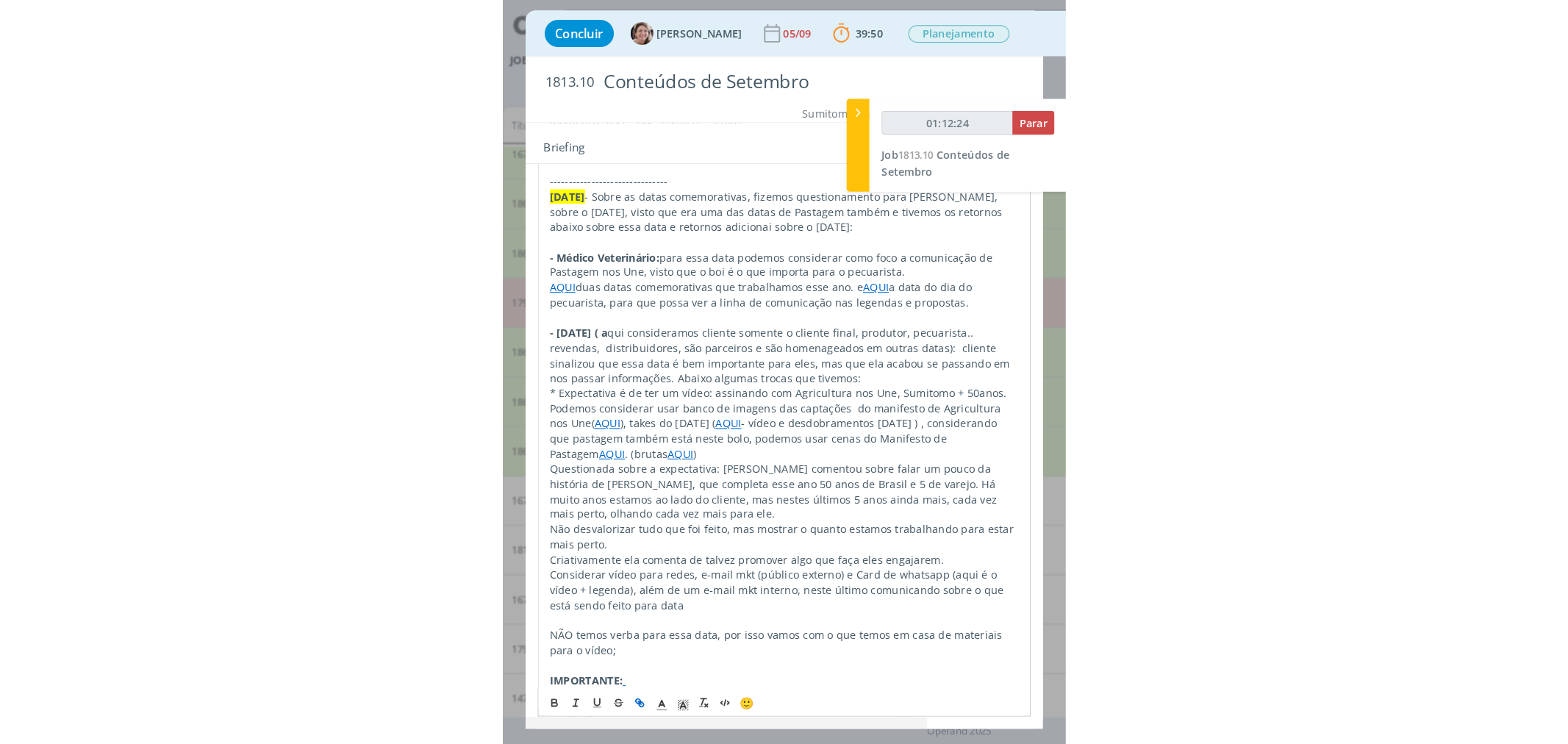
scroll to position [1679, 0]
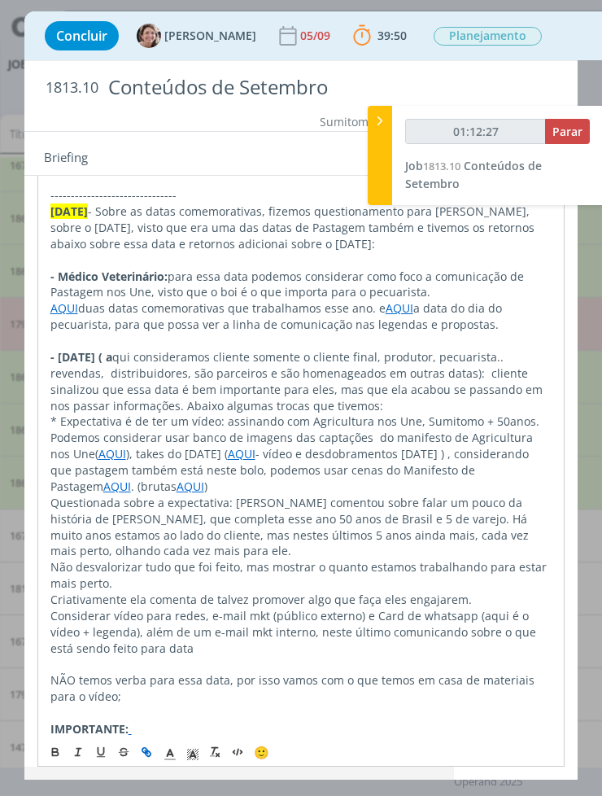
click at [118, 479] on link "AQUI" at bounding box center [117, 486] width 28 height 15
click at [183, 499] on link "[URL][DOMAIN_NAME]" at bounding box center [155, 500] width 123 height 21
click at [189, 479] on link "AQUI" at bounding box center [191, 486] width 28 height 15
click at [212, 505] on link "[URL][DOMAIN_NAME]" at bounding box center [155, 500] width 123 height 21
click at [256, 446] on link "AQUI" at bounding box center [242, 453] width 28 height 15
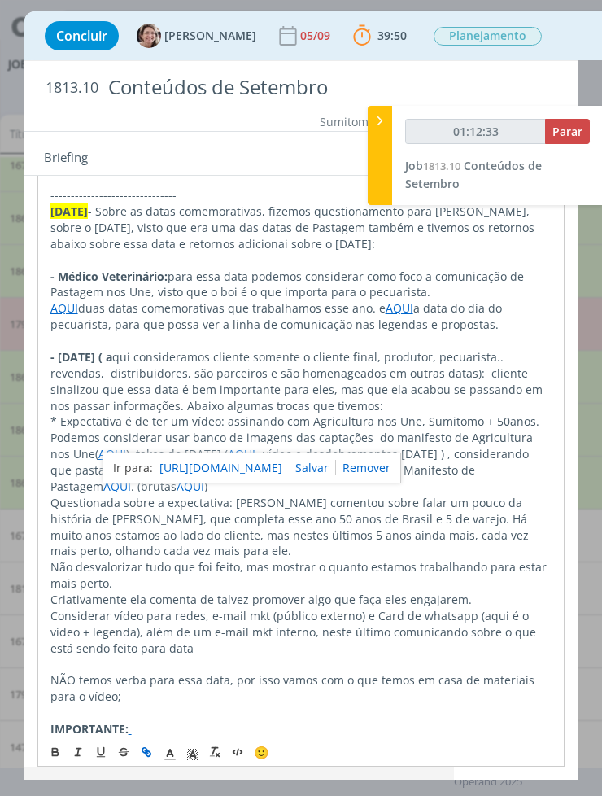
click at [250, 469] on link "[URL][DOMAIN_NAME]" at bounding box center [221, 468] width 123 height 21
drag, startPoint x: 85, startPoint y: 436, endPoint x: 94, endPoint y: 440, distance: 10.6
click at [99, 446] on link "AQUI" at bounding box center [113, 453] width 28 height 15
click at [176, 474] on link "[URL][DOMAIN_NAME]" at bounding box center [155, 468] width 123 height 21
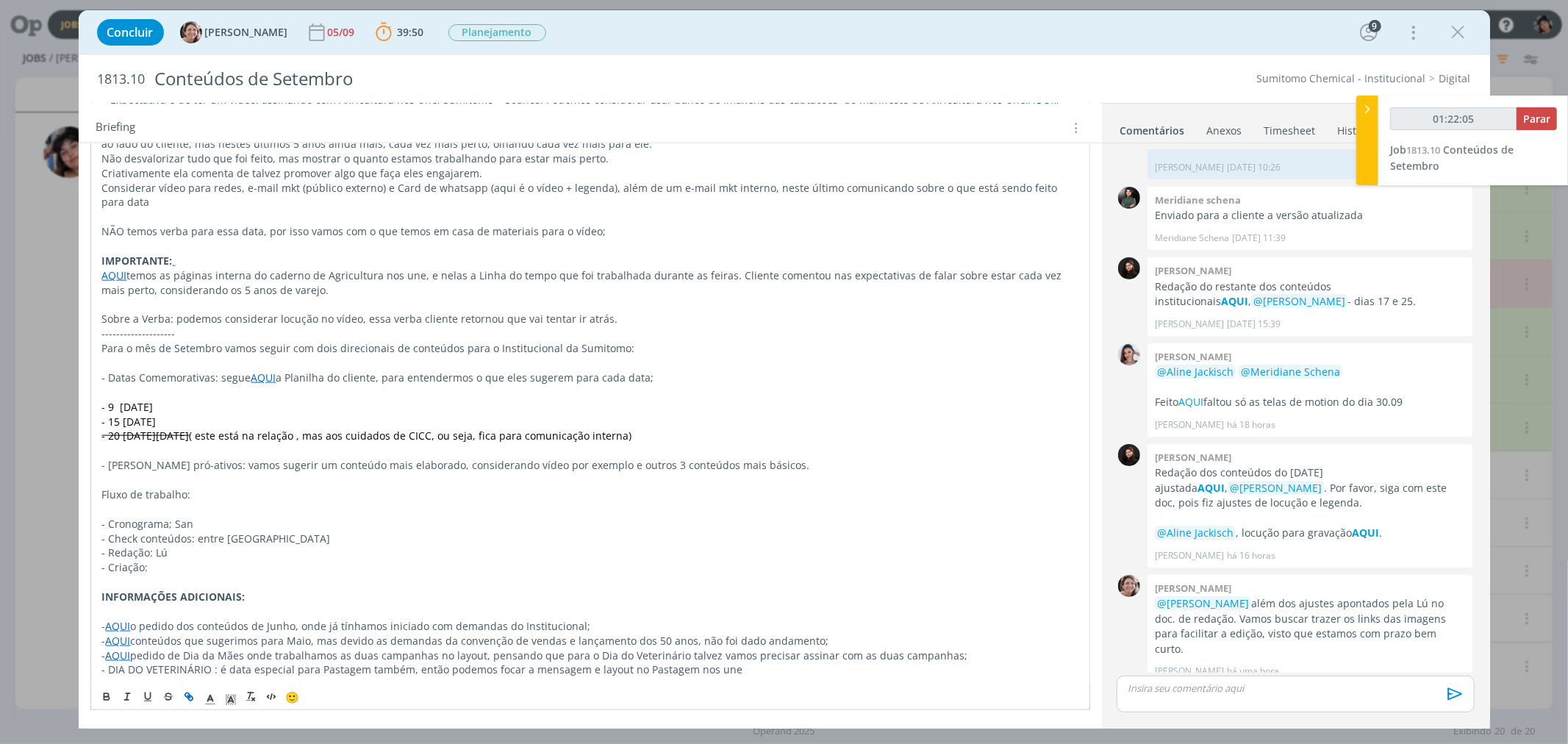
scroll to position [892, 0]
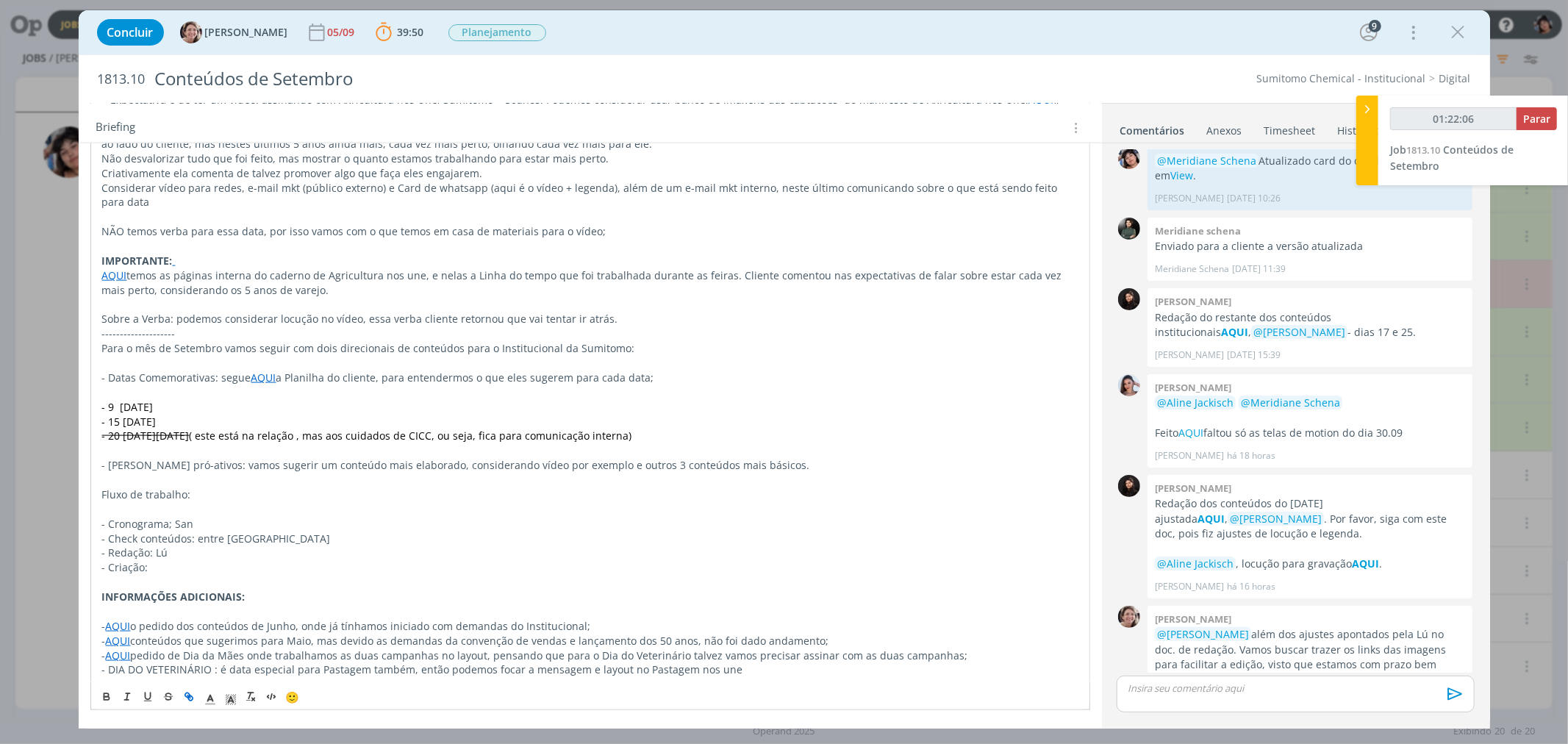
click at [1003, 32] on div "Concluir [PERSON_NAME] 05/09 39:50 Parar Apontar Data * [DATE] Horas * 00:00 Ta…" at bounding box center [784, 32] width 1389 height 35
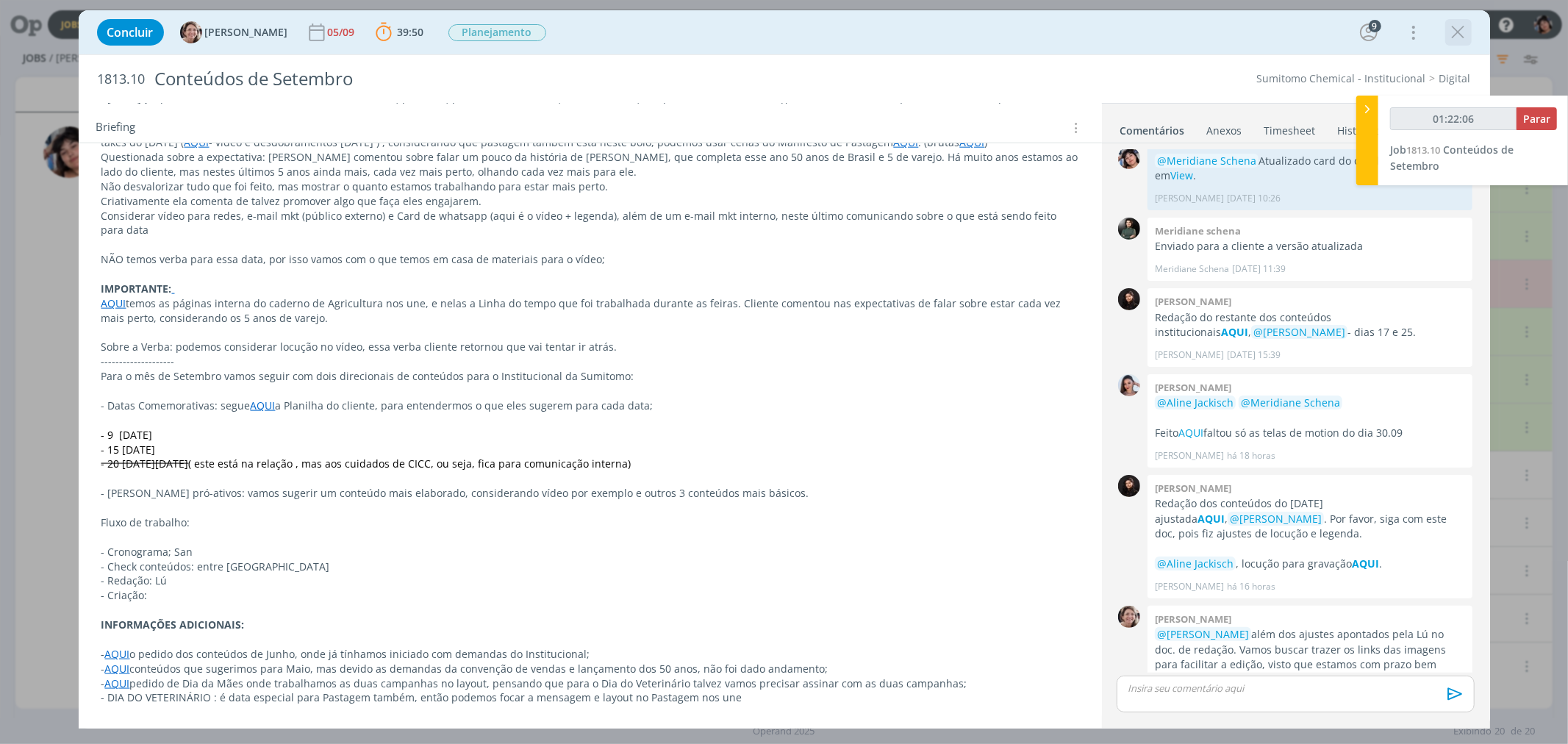
scroll to position [1538, 0]
click at [1003, 34] on icon "dialog" at bounding box center [1458, 33] width 22 height 22
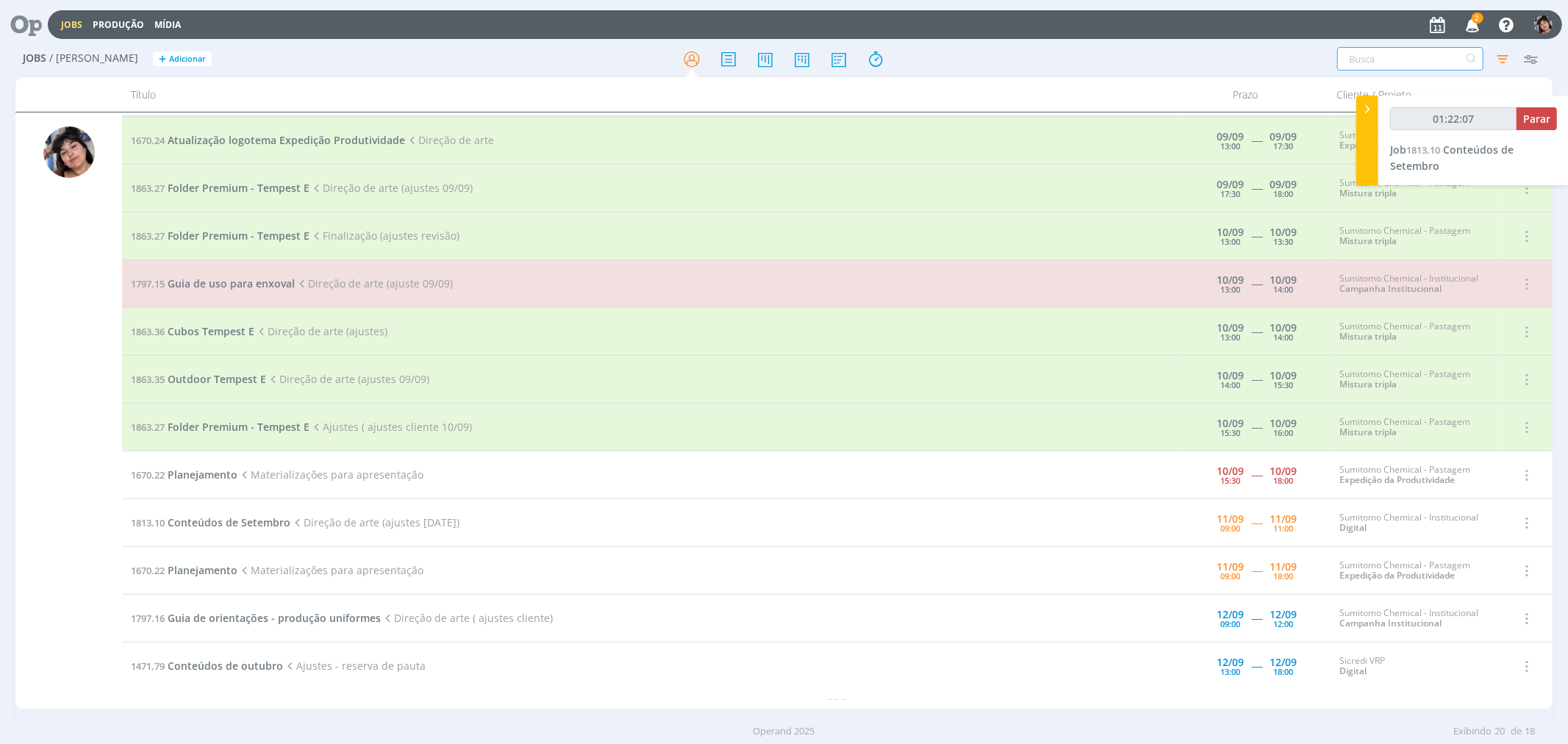
click at [1003, 61] on input "text" at bounding box center [1410, 59] width 146 height 23
click at [1003, 58] on icon "button" at bounding box center [1501, 58] width 26 height 26
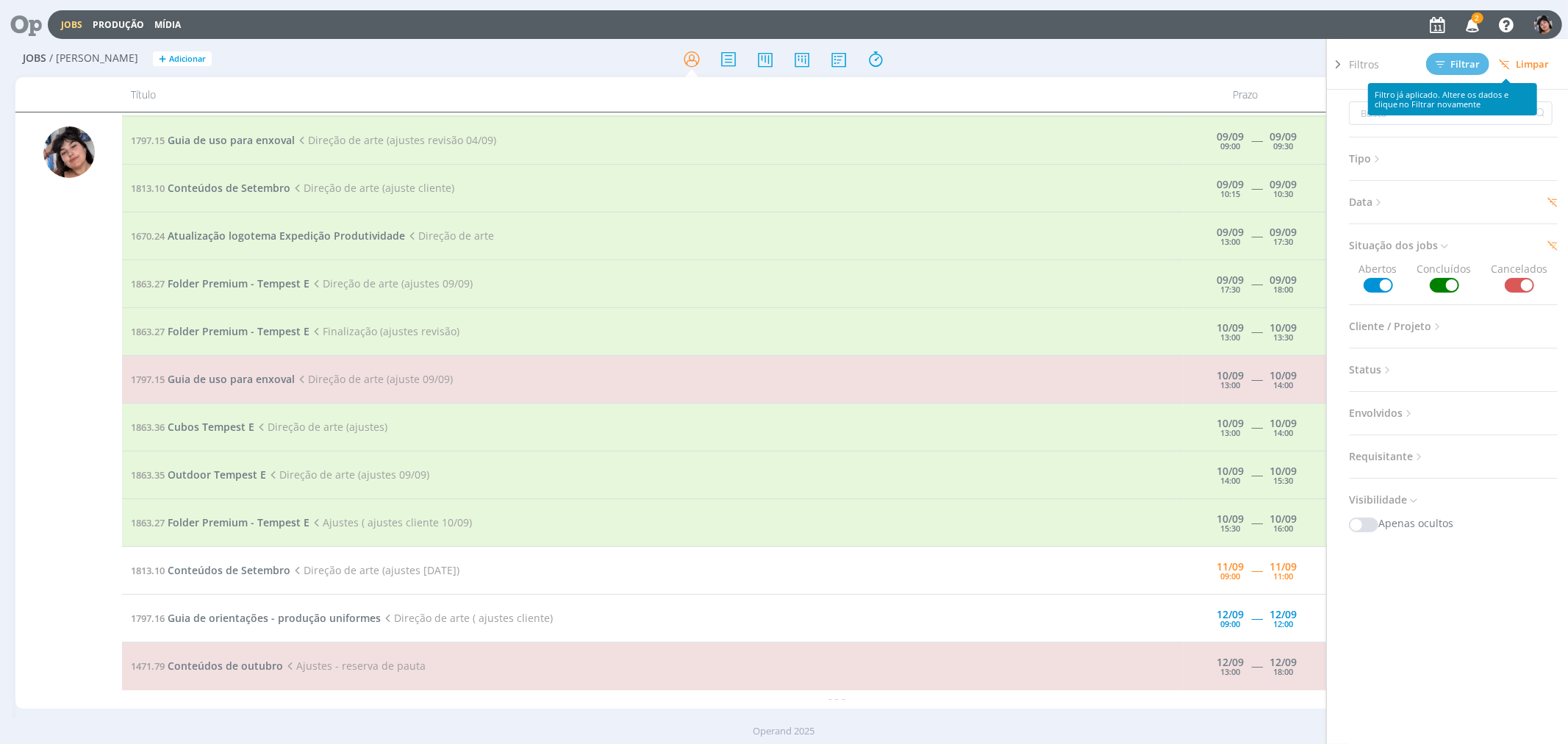
scroll to position [287, 0]
click at [1003, 108] on input "text" at bounding box center [1451, 113] width 204 height 23
type input "01:22:33"
type input "A"
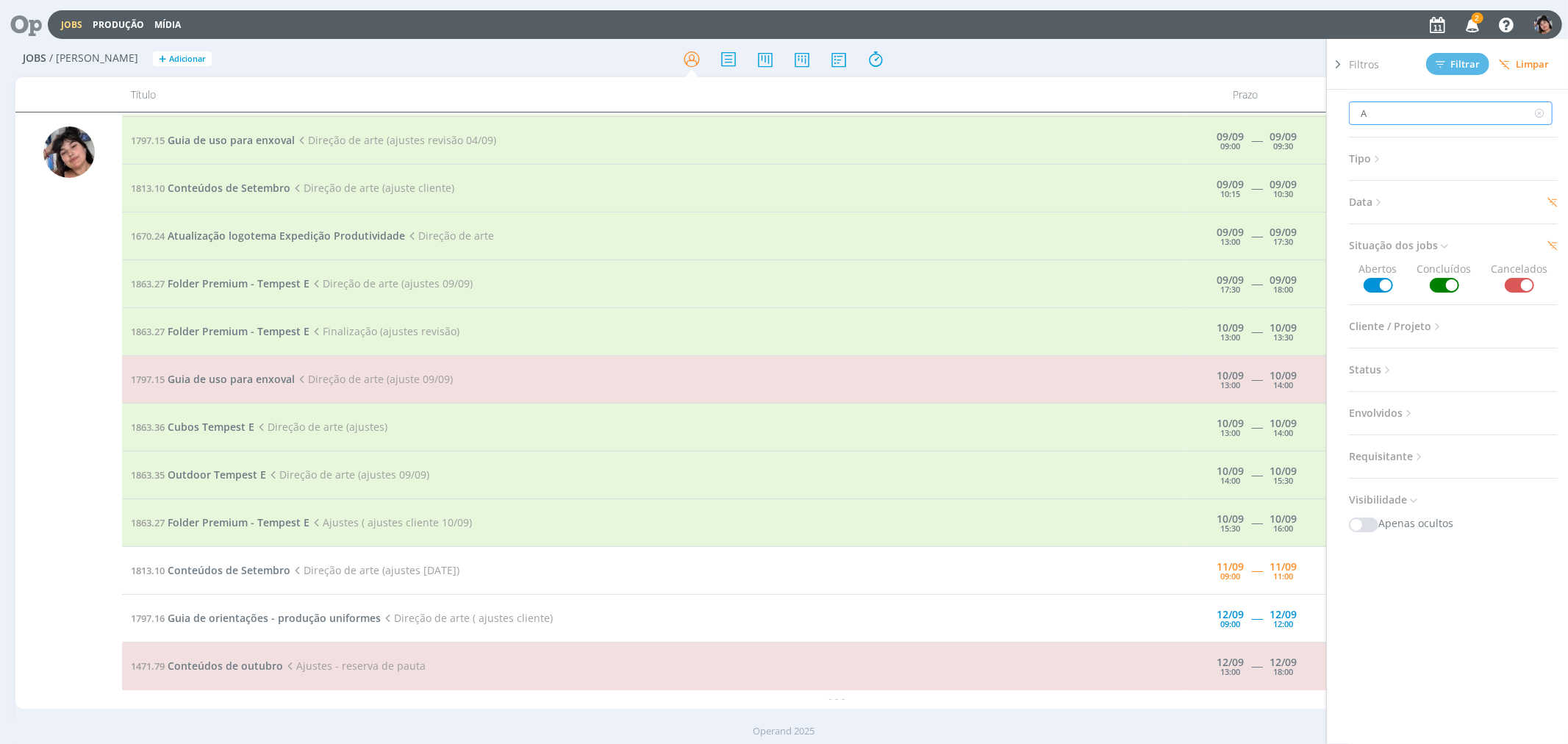
type input "AG"
type input "AGR"
type input "01:22:34"
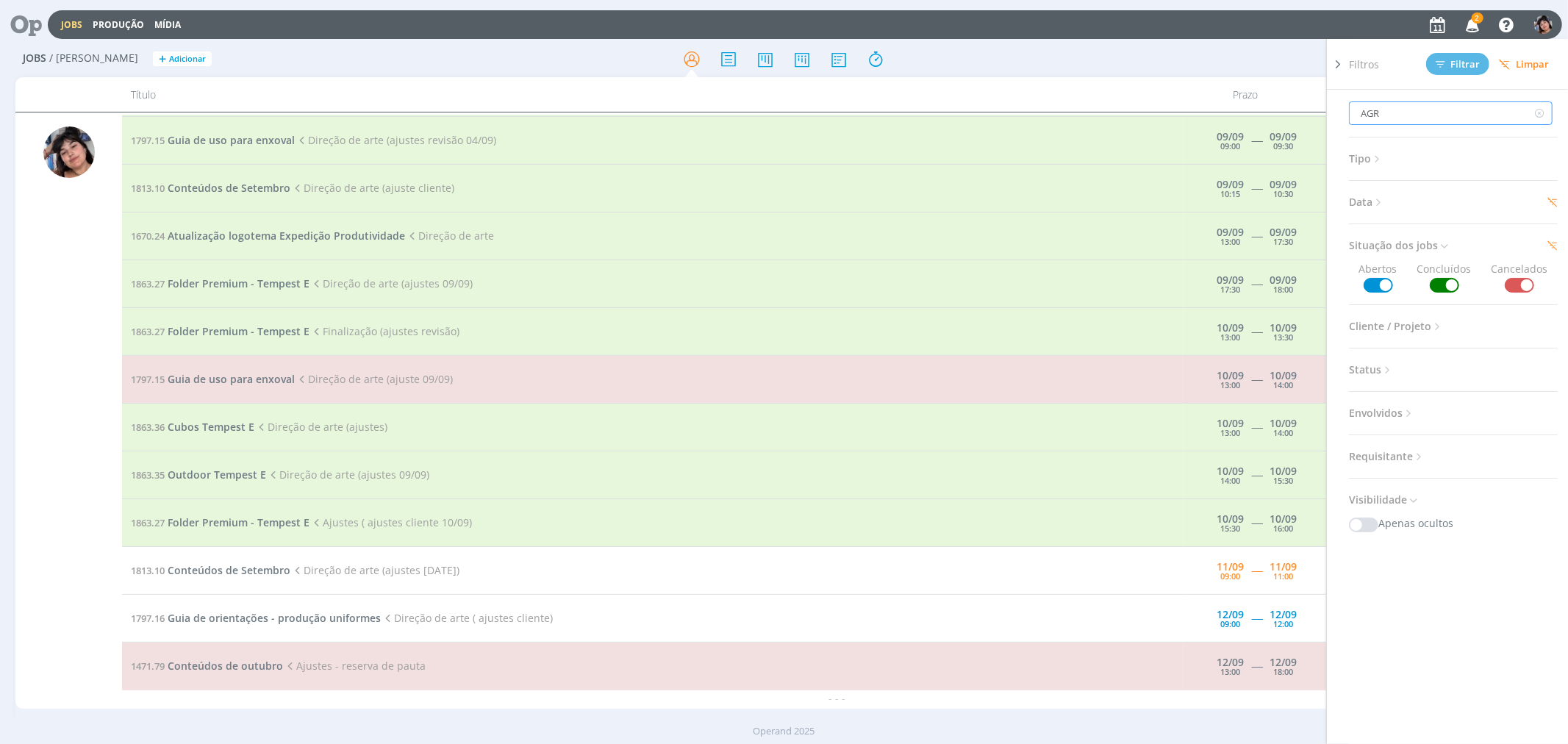
type input "AGRI"
type input "AGRIC"
type input "AGRICU"
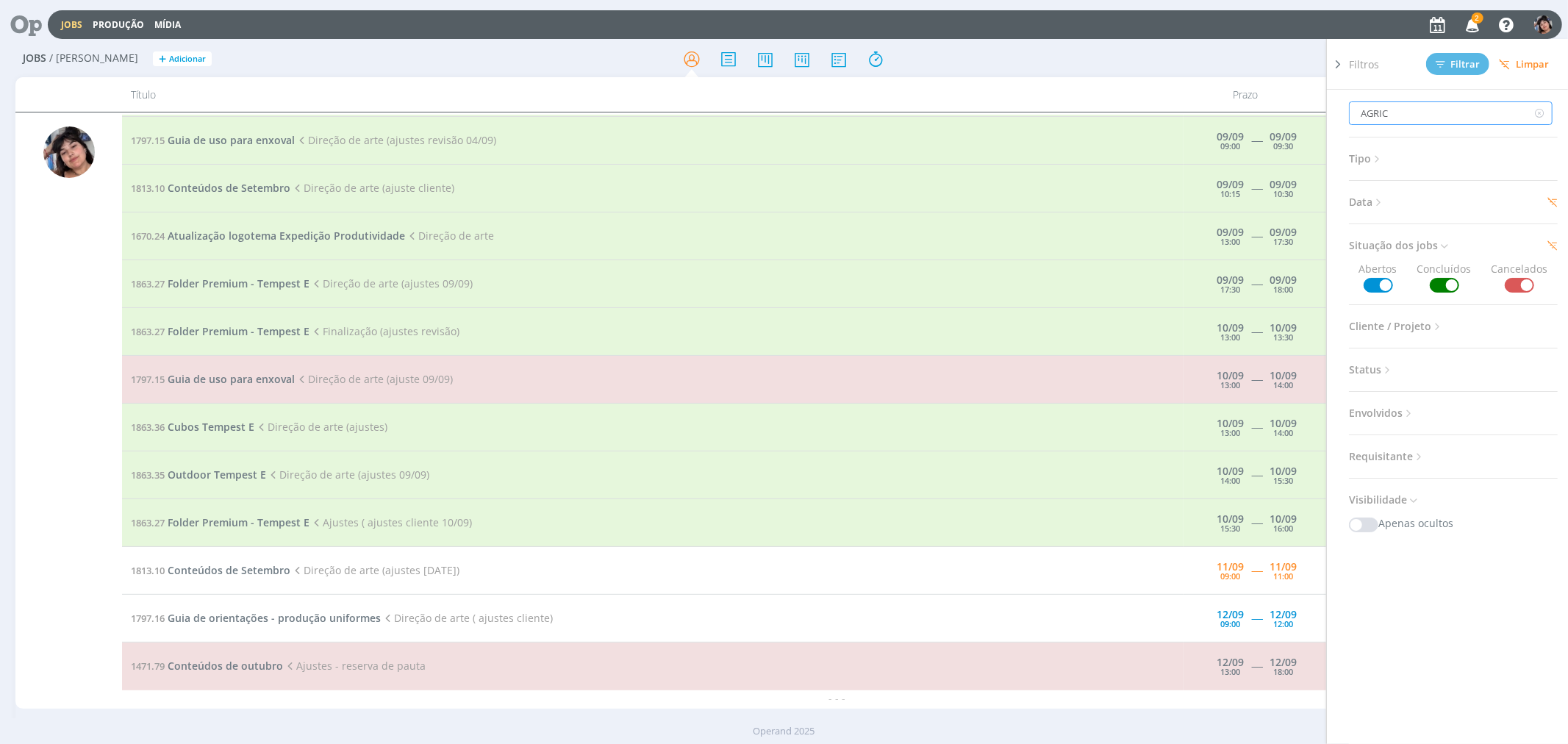
type input "AGRICU"
type input "AGRICUL"
type input "AGRICULT"
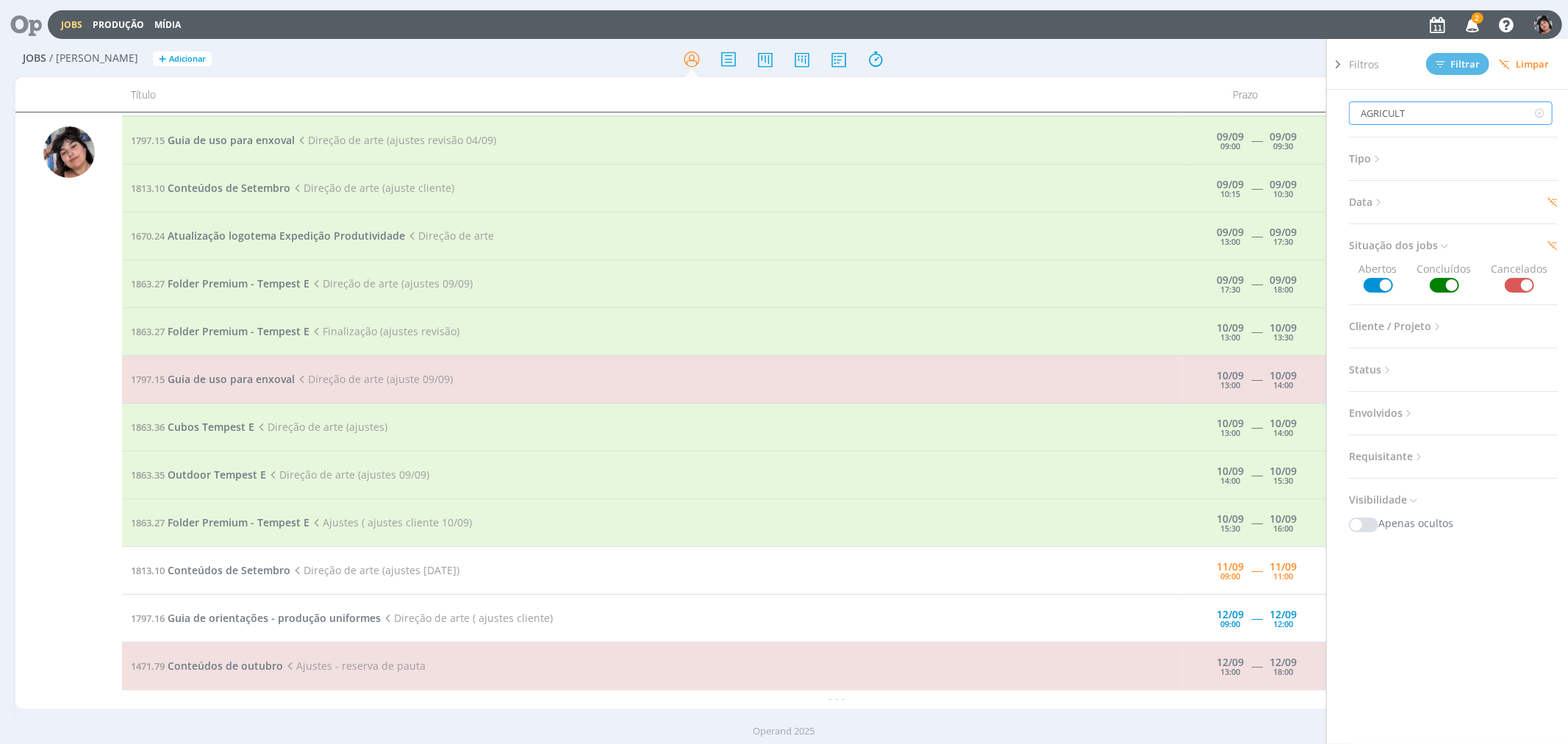
type input "AGRICULTO"
type input "01:22:35"
type input "AGRICULTOY"
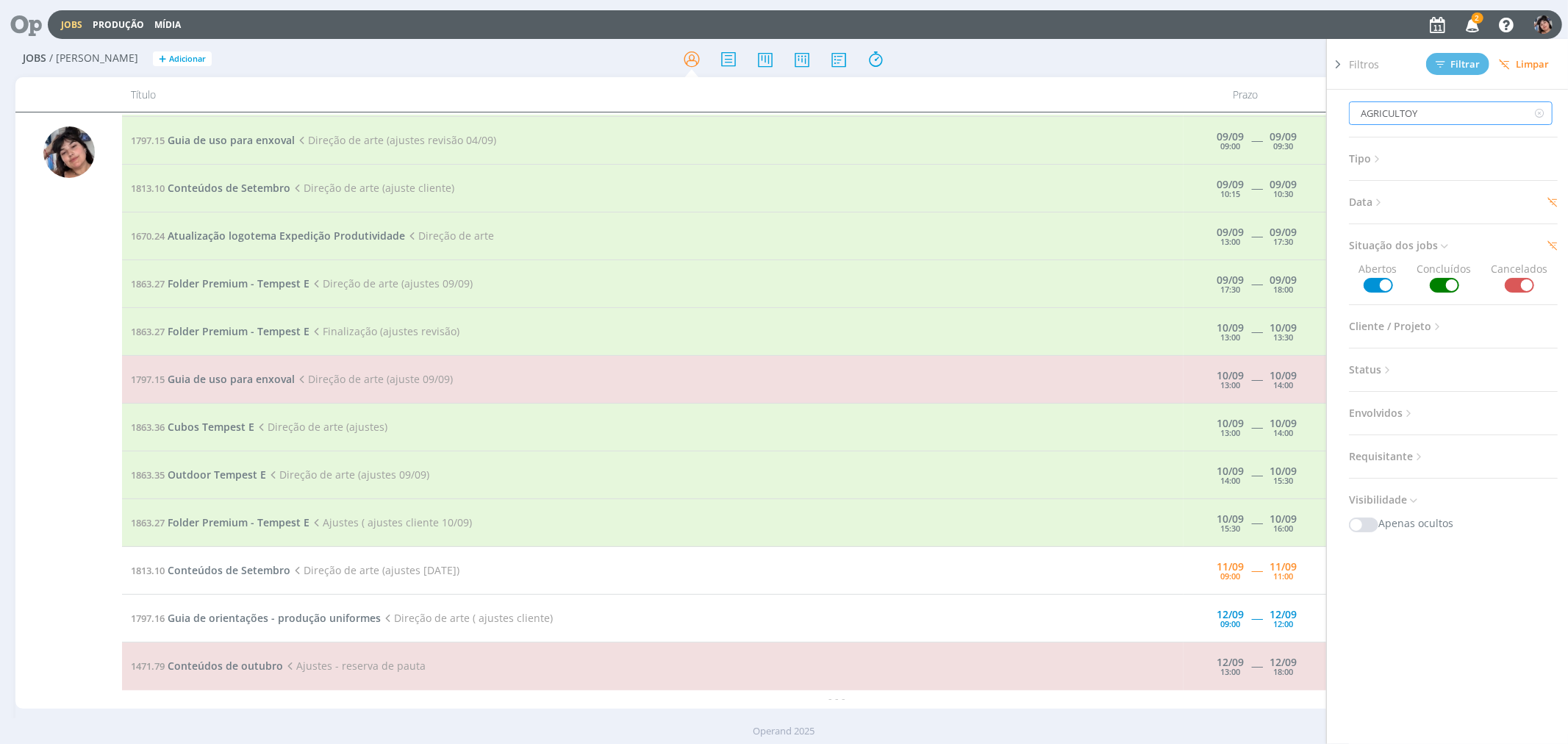
type input "01:22:36"
type input "AGRICULTO"
type input "AGRICULTOR"
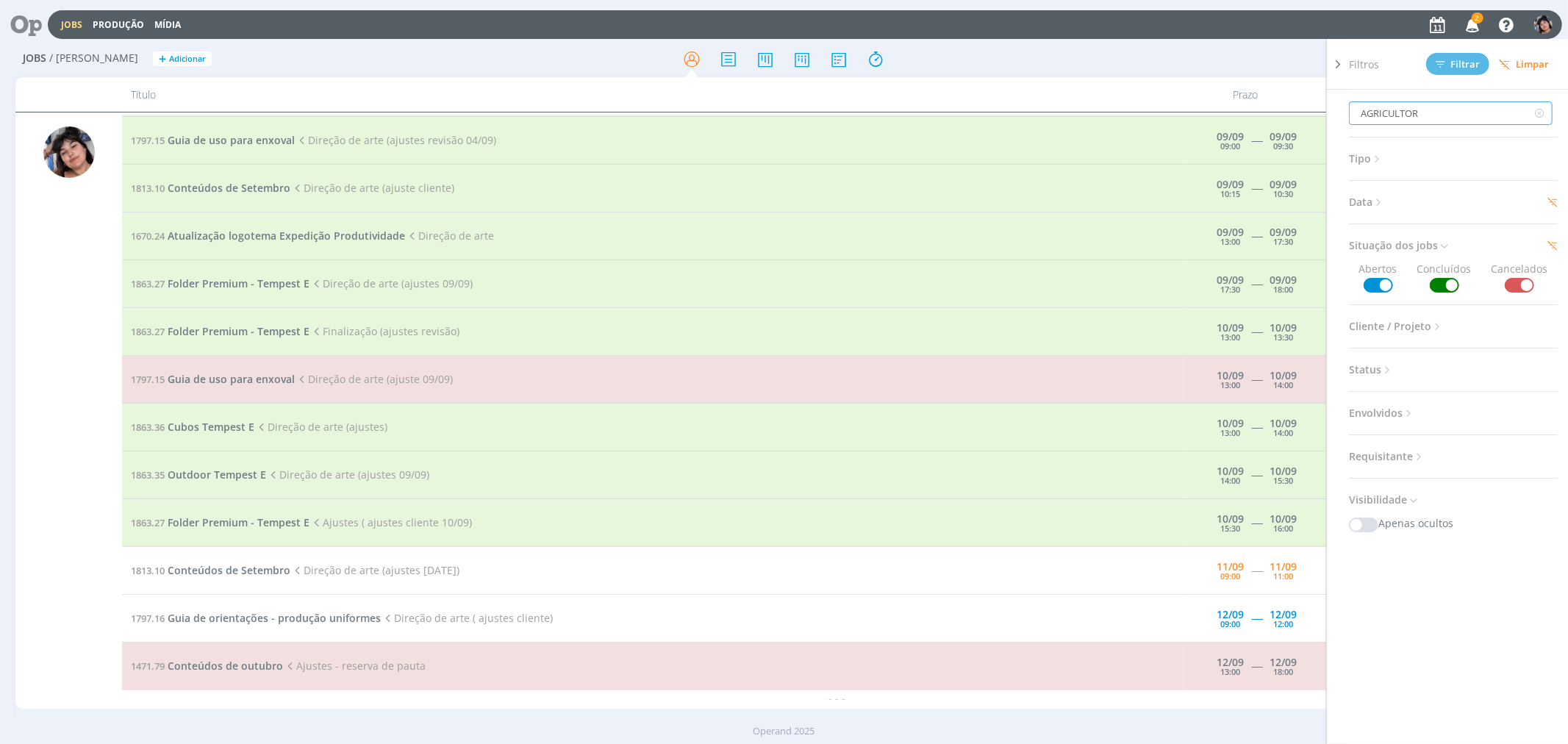
type input "01:22:37"
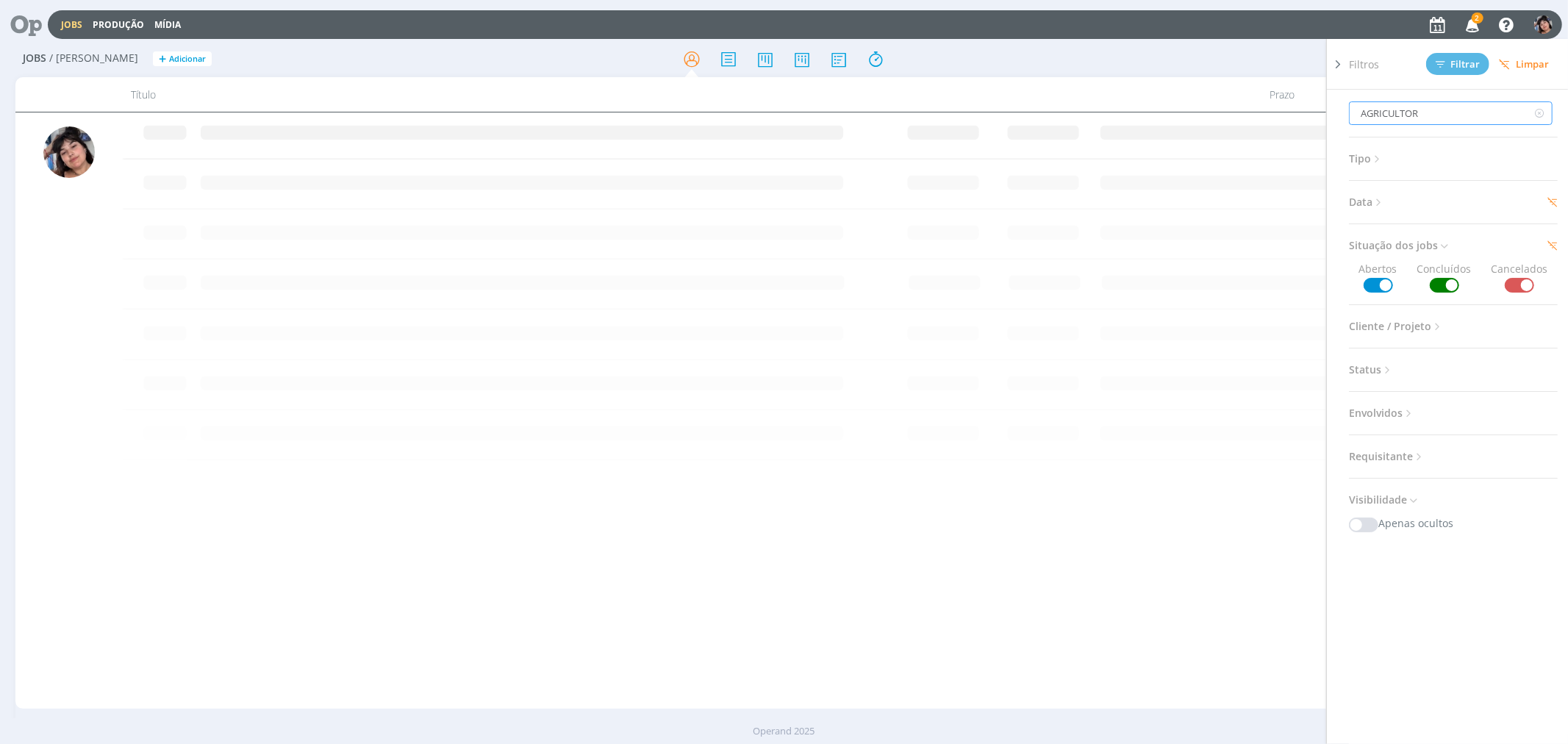
type input "AGRICULTOR"
click at [1003, 167] on span "Tipo" at bounding box center [1366, 158] width 34 height 19
click at [1003, 200] on span "Data" at bounding box center [1367, 201] width 36 height 19
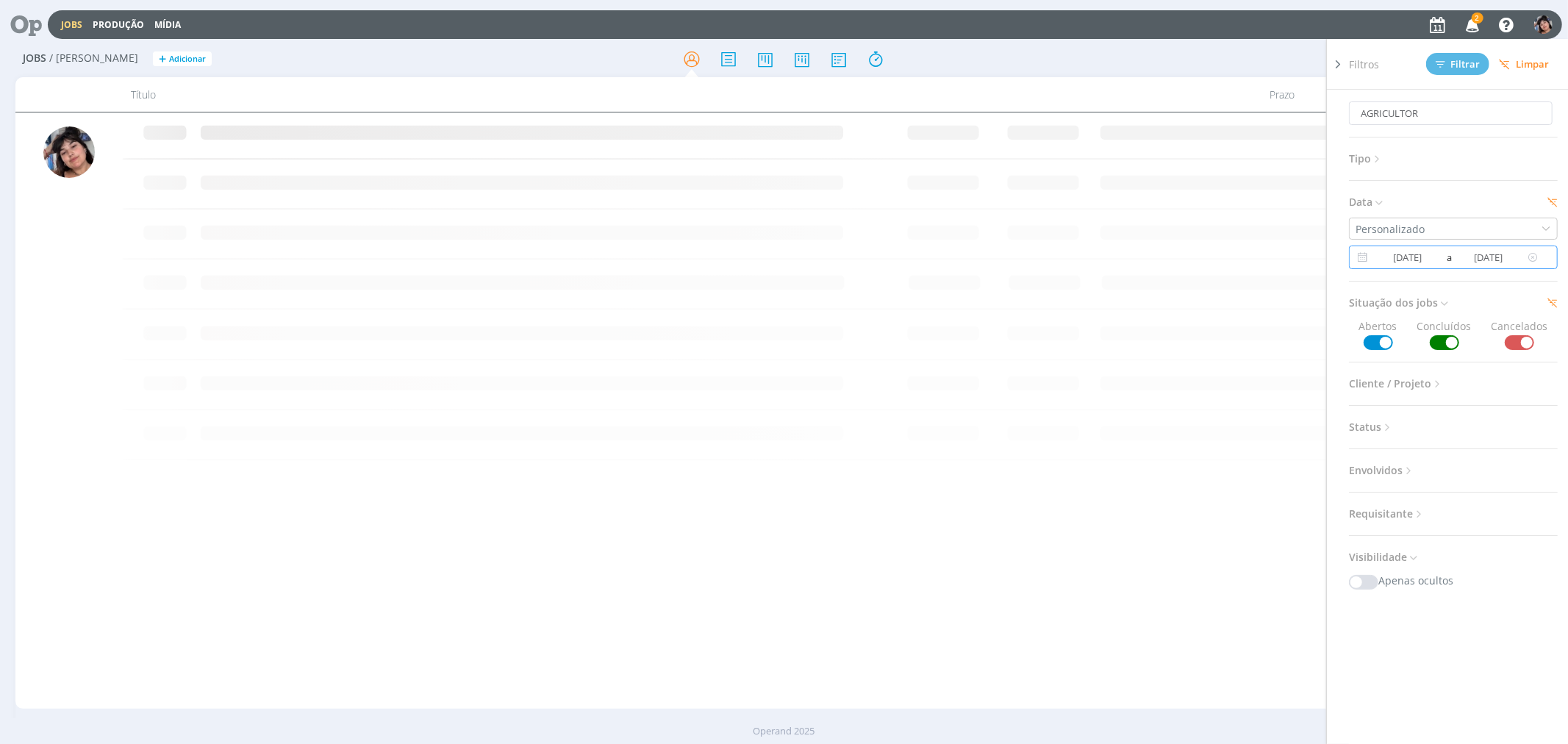
click at [1003, 248] on input "[DATE]" at bounding box center [1406, 257] width 71 height 18
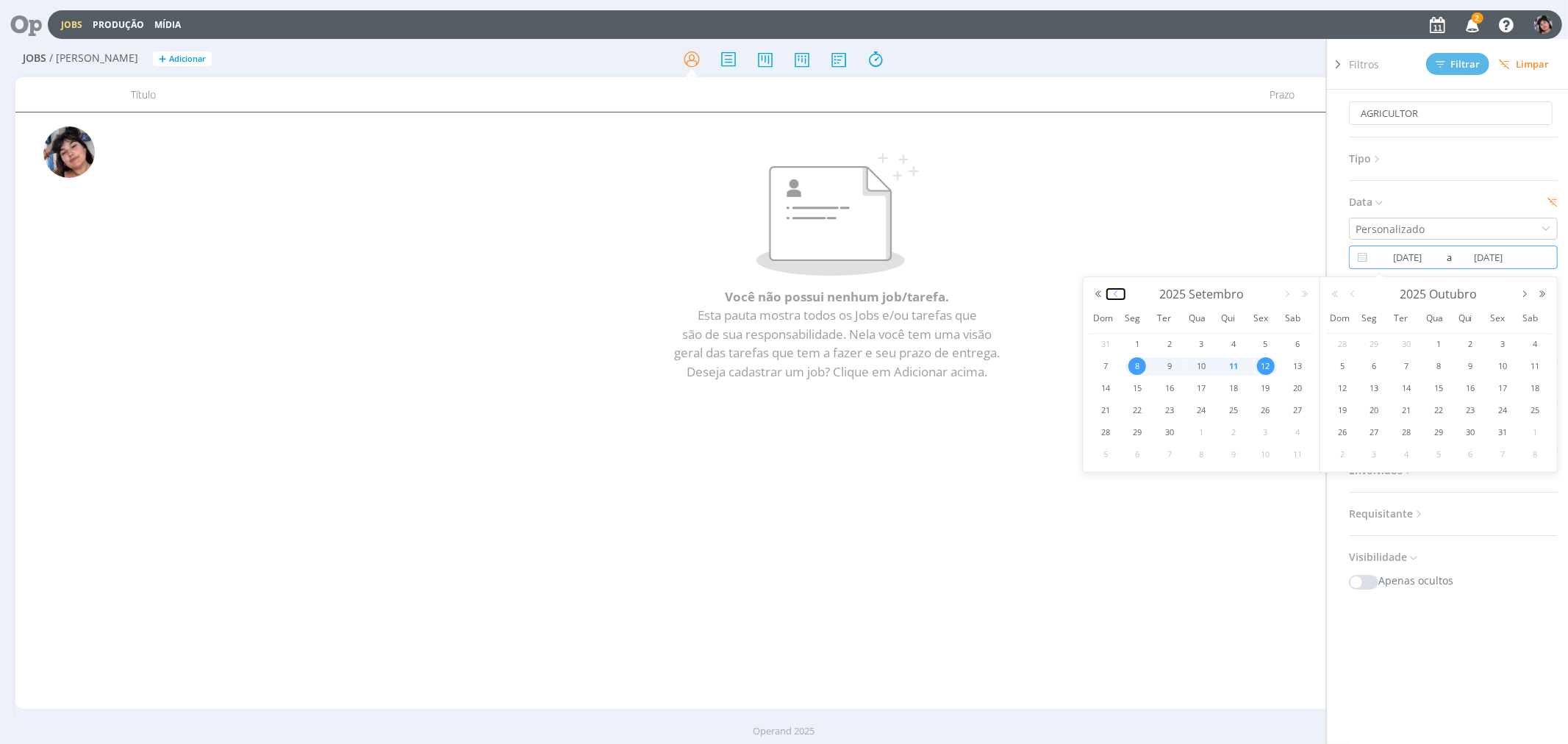
click at [1003, 296] on button "button" at bounding box center [1116, 293] width 18 height 10
click at [1003, 343] on span "1" at bounding box center [1170, 344] width 18 height 18
click at [1003, 292] on button "button" at bounding box center [1116, 293] width 18 height 10
type input "01:22:46"
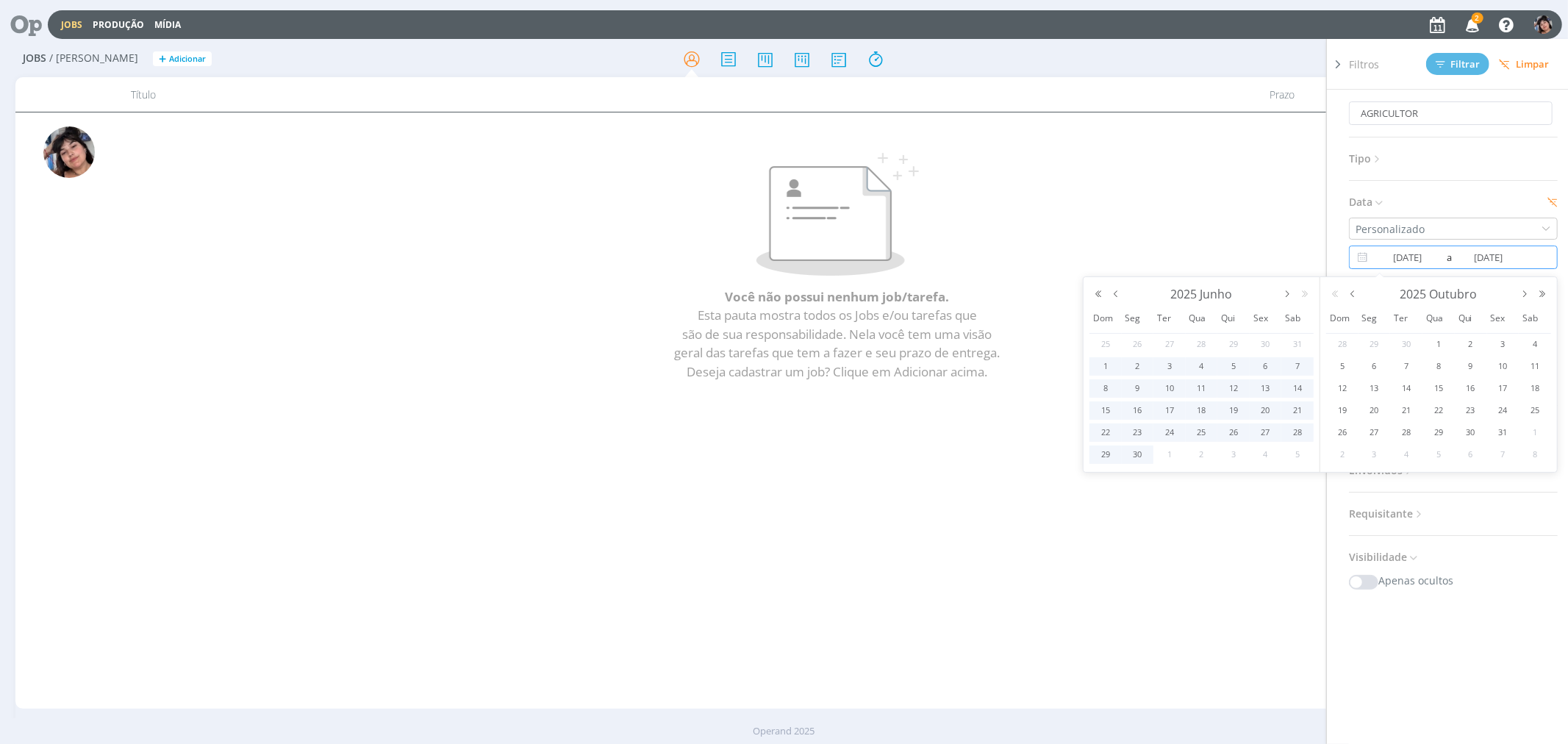
click at [1003, 351] on span "27" at bounding box center [1170, 344] width 18 height 18
type input "[DATE]"
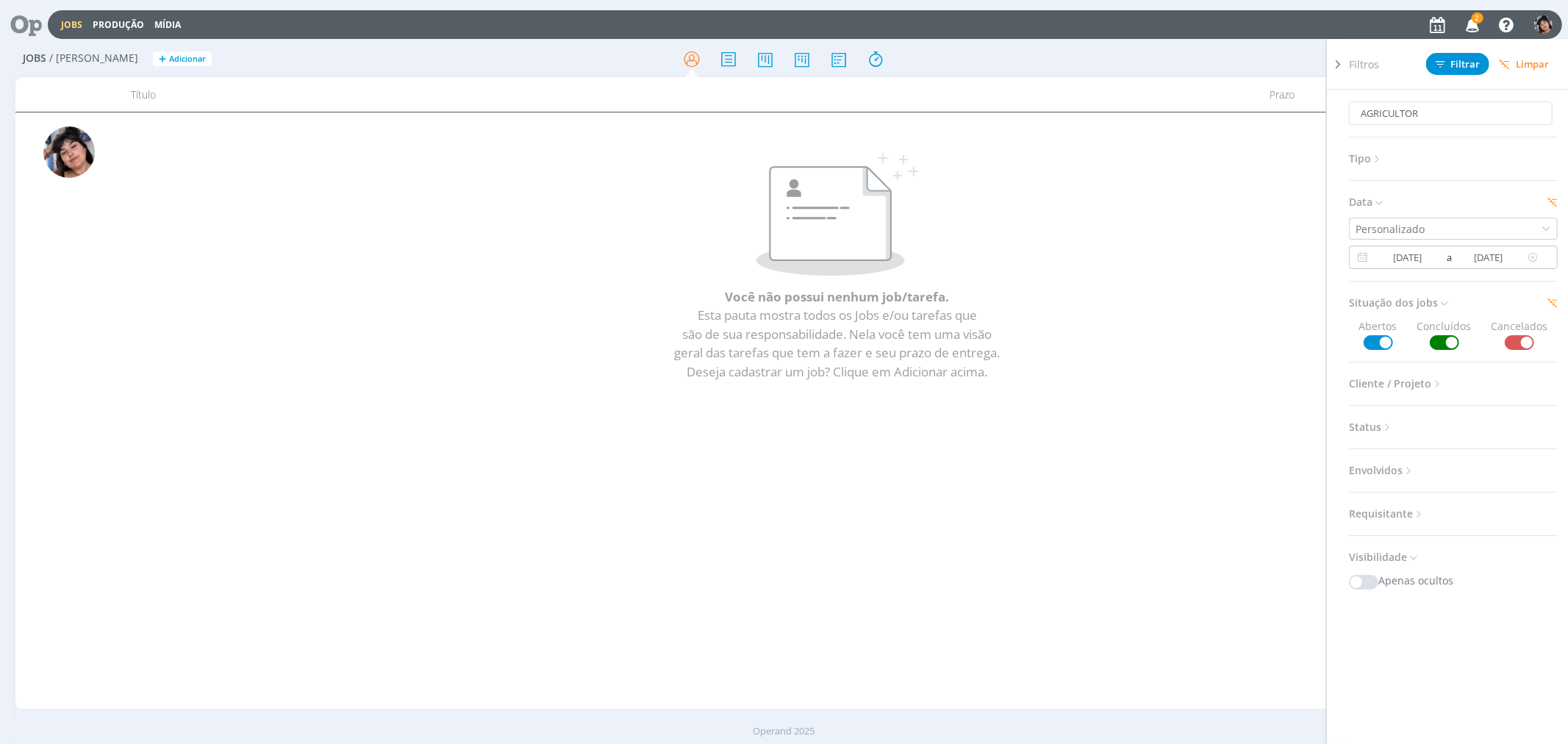
click at [1003, 257] on input "[DATE]" at bounding box center [1406, 257] width 71 height 18
click at [1003, 258] on input "[DATE]" at bounding box center [1488, 257] width 71 height 18
click at [1003, 294] on button "button" at bounding box center [1525, 293] width 18 height 10
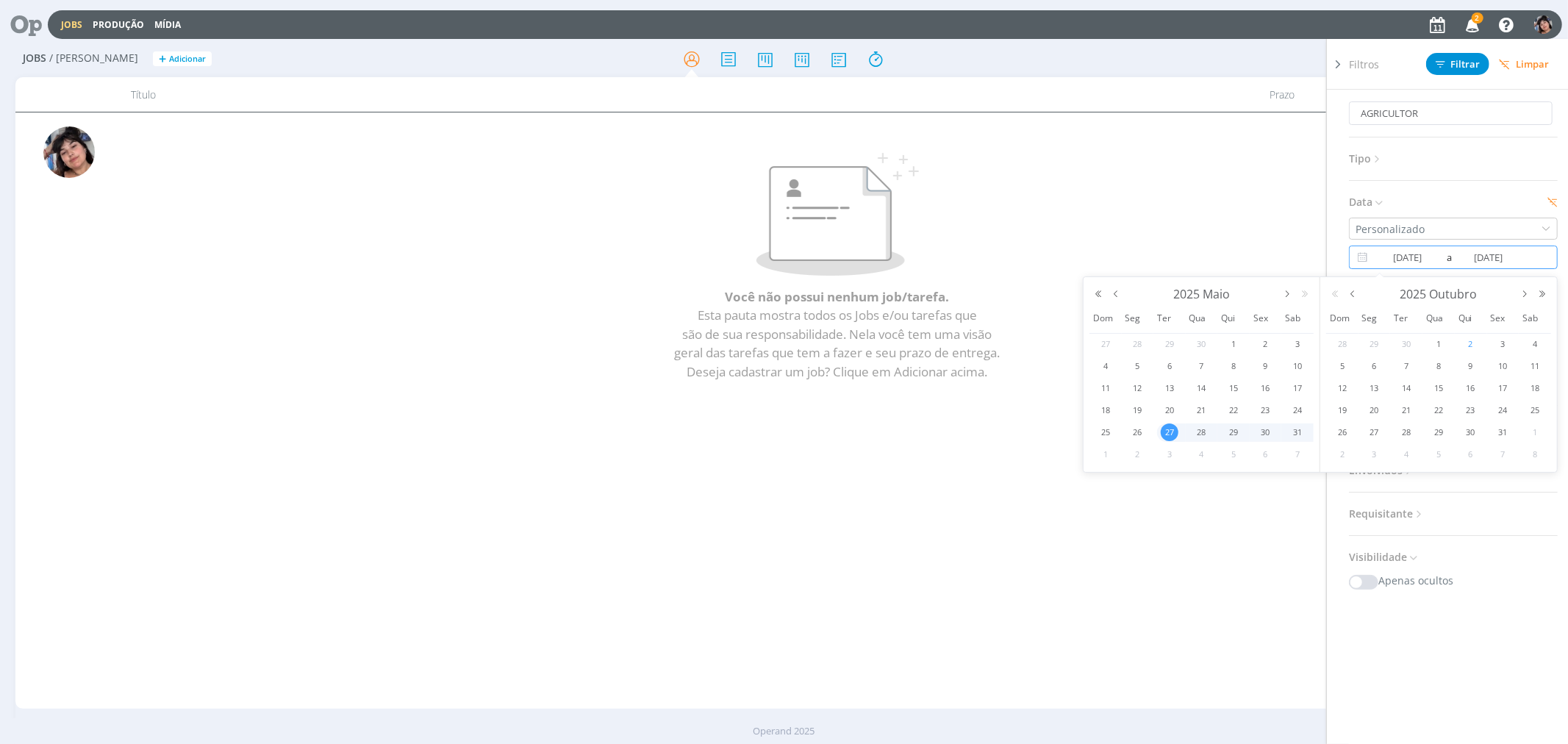
click at [1003, 343] on span "2" at bounding box center [1471, 344] width 18 height 18
click at [1003, 260] on input "[DATE]" at bounding box center [1488, 257] width 71 height 18
type input "01:22:58"
type input "01//2025"
type input "01:22:59"
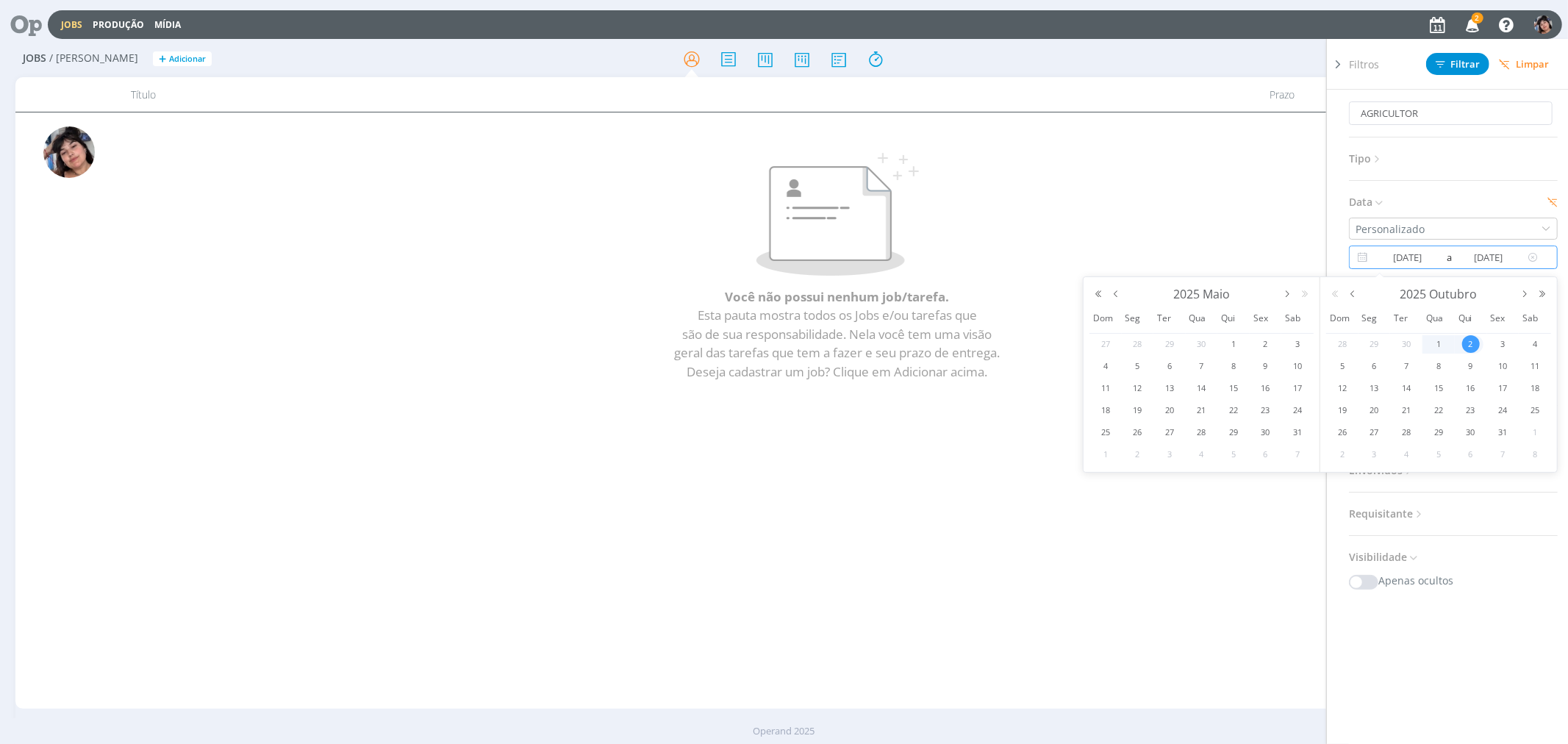
type input "[DATE]"
type input "01:23:00"
type input "[DATE]"
click at [1003, 339] on span at bounding box center [1519, 342] width 30 height 14
click at [1003, 342] on span at bounding box center [1378, 342] width 30 height 14
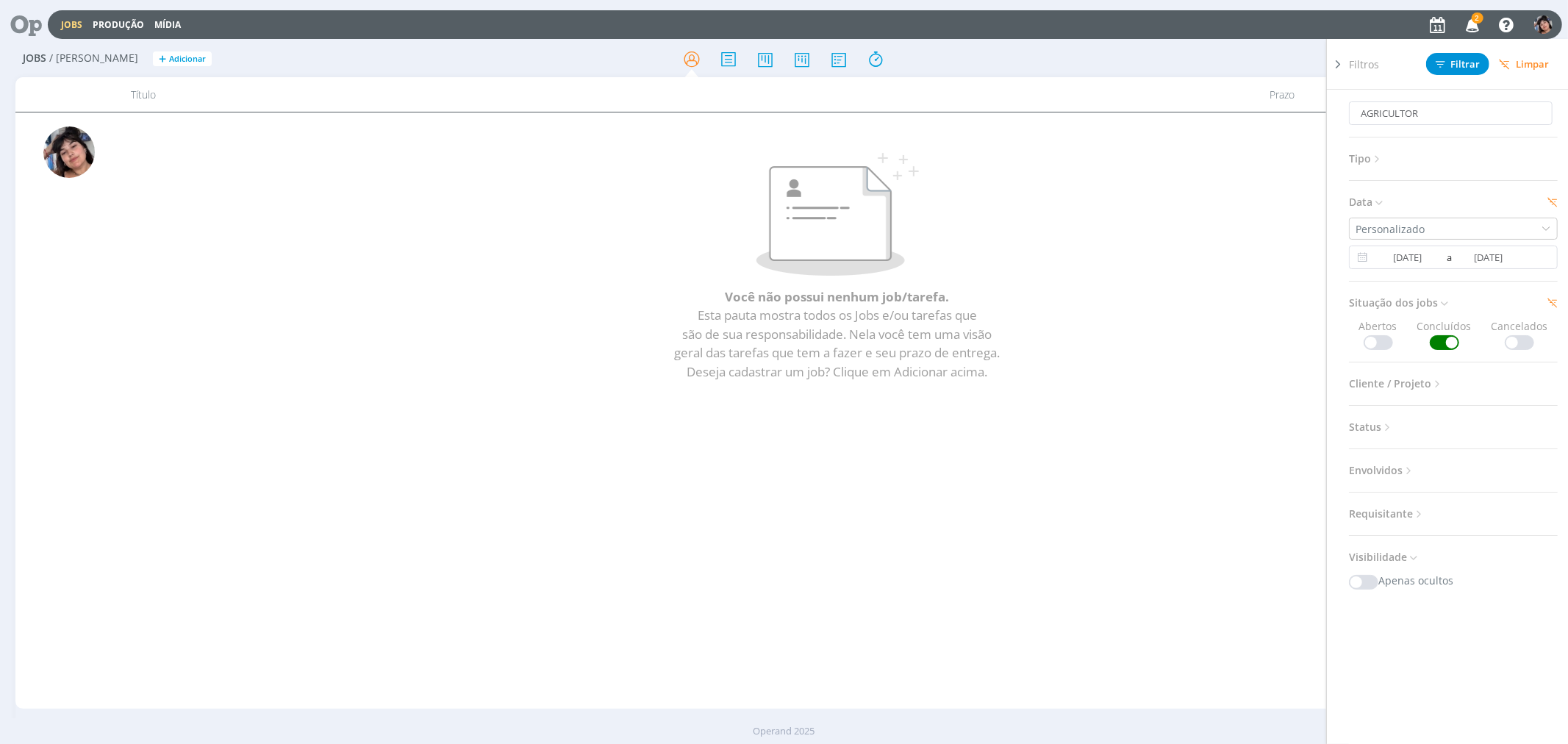
click at [1003, 385] on span "Cliente / Projeto" at bounding box center [1396, 383] width 95 height 19
click at [1003, 66] on span "Filtrar" at bounding box center [1458, 64] width 45 height 10
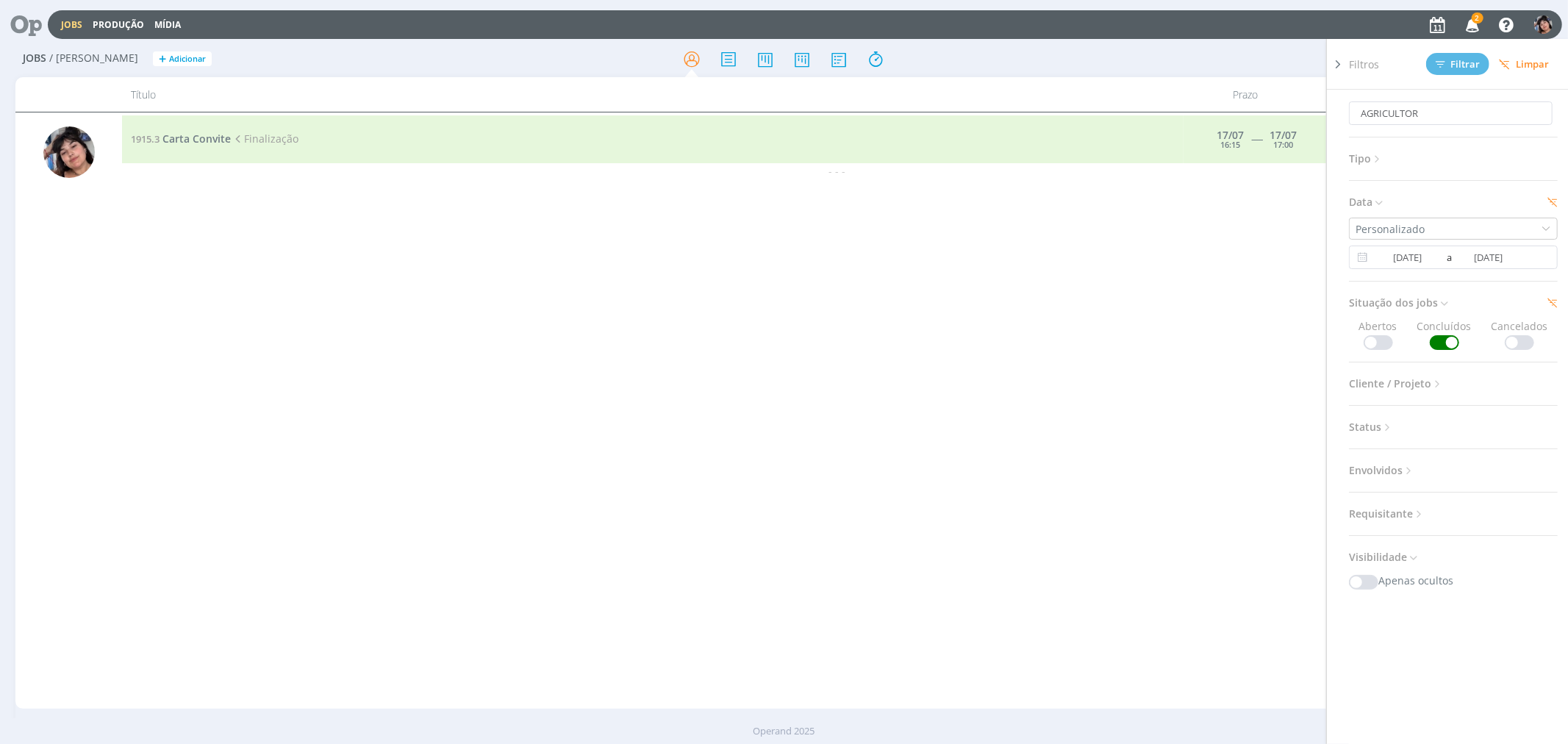
click at [1003, 471] on span "Envolvidos" at bounding box center [1381, 470] width 66 height 19
click at [1003, 498] on icon "button" at bounding box center [1361, 500] width 28 height 28
click at [1003, 523] on input "text" at bounding box center [1455, 529] width 211 height 21
click at [1003, 160] on icon at bounding box center [1377, 159] width 13 height 13
click at [1003, 179] on div "Jobs e Tarefas" at bounding box center [1391, 185] width 72 height 15
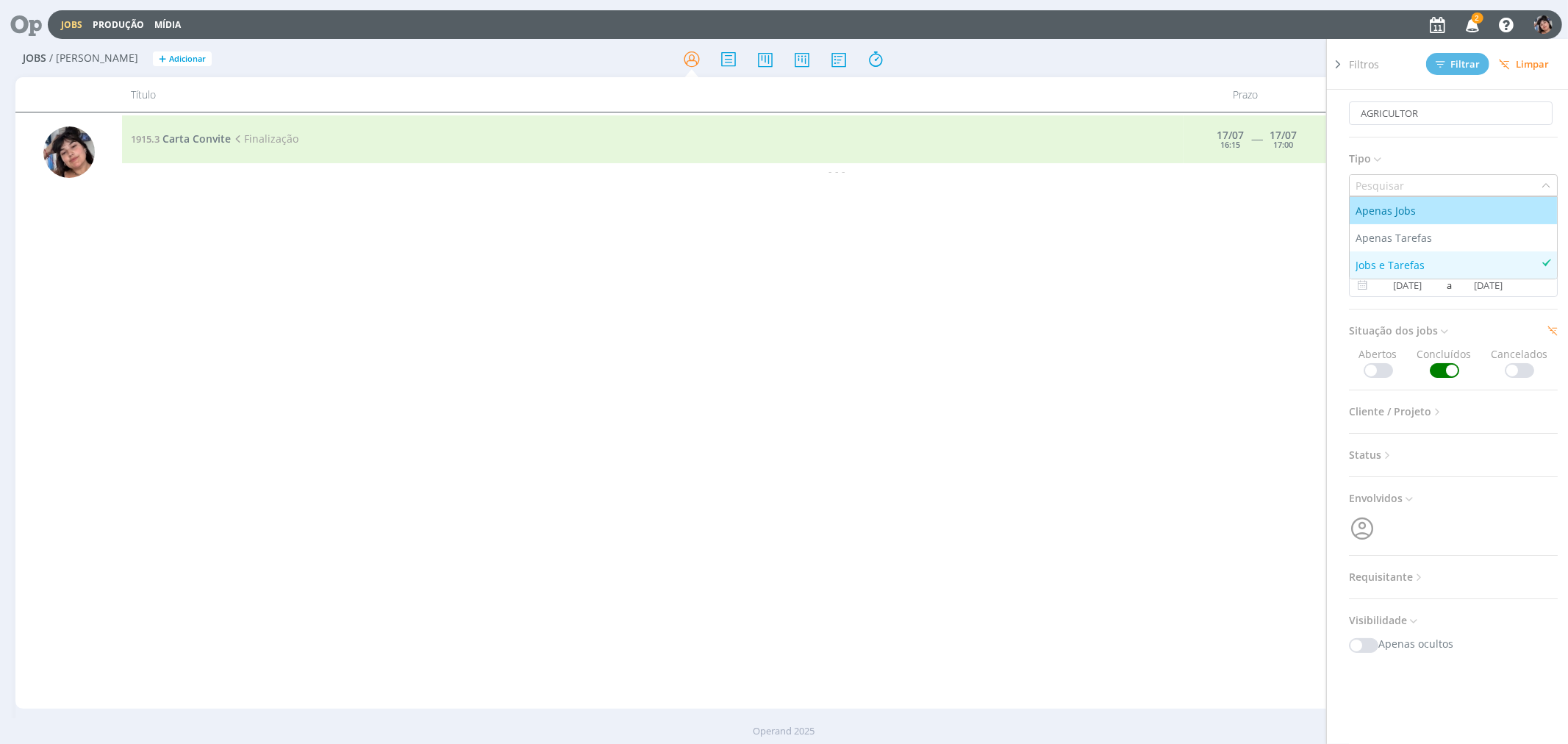
click at [1003, 179] on input "text" at bounding box center [1445, 185] width 191 height 21
click at [1003, 409] on span "Cliente / Projeto" at bounding box center [1396, 411] width 95 height 19
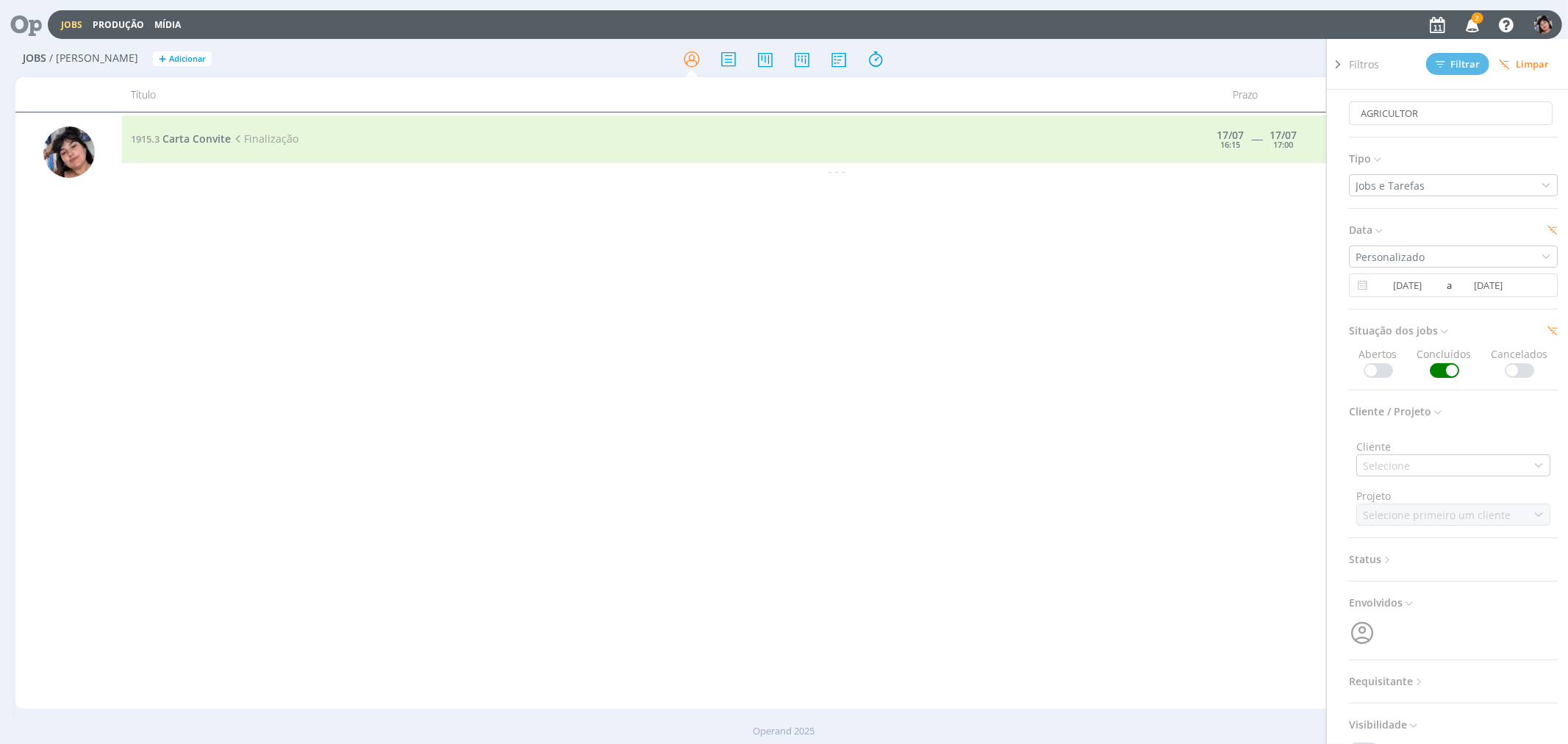
click at [1003, 409] on span "Cliente / Projeto" at bounding box center [1396, 411] width 95 height 19
click at [1003, 468] on div "Selecione" at bounding box center [1387, 465] width 50 height 15
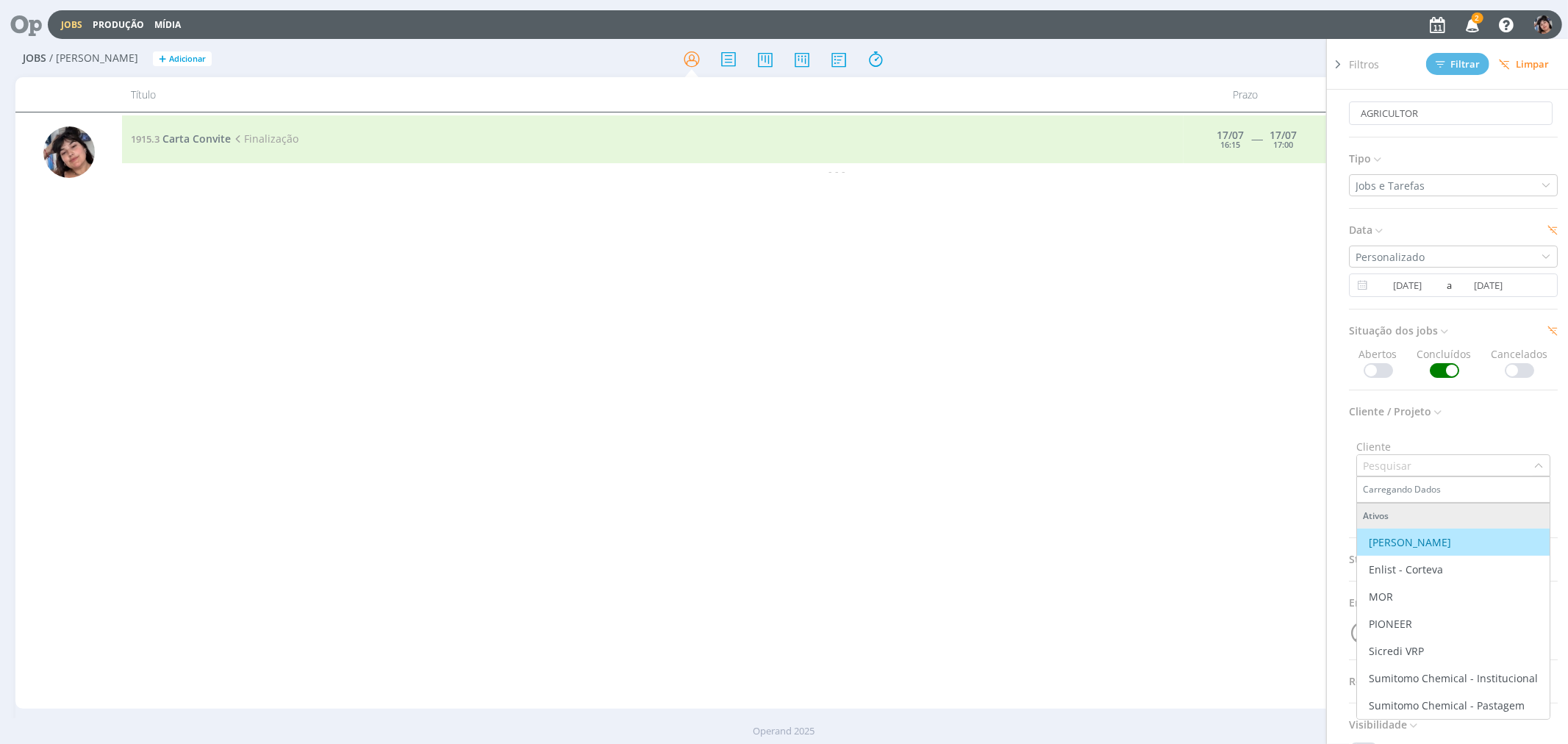
type input "01:23:25"
type input "SU"
type input "01:24:18"
type input "SU"
click at [930, 371] on div "1915.3 Carta Convite Finalização [DATE] 16:15 ----- [DATE] 17:00 Sumitomo Chemi…" at bounding box center [837, 411] width 1430 height 591
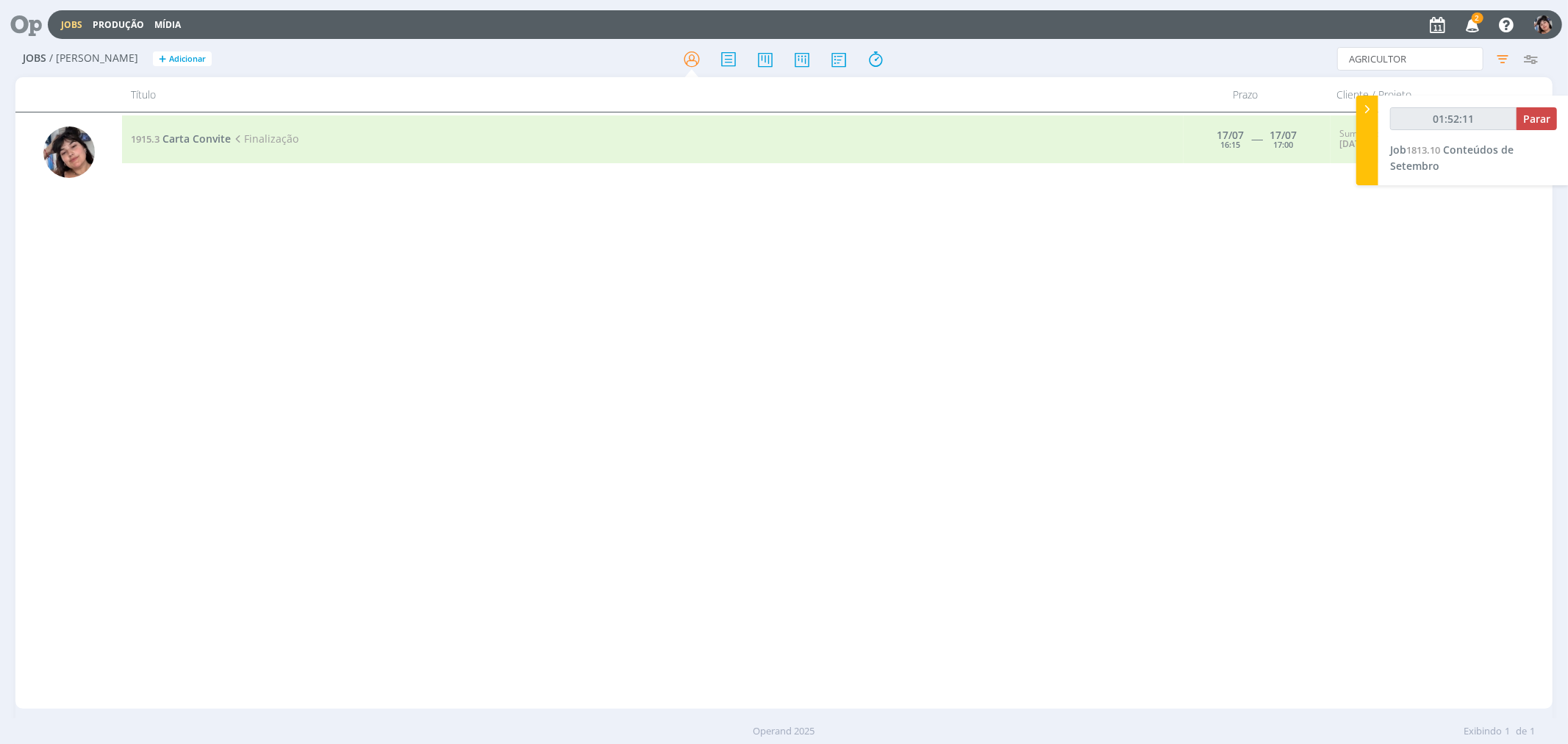
type input "01:53:11"
